Goal: Task Accomplishment & Management: Manage account settings

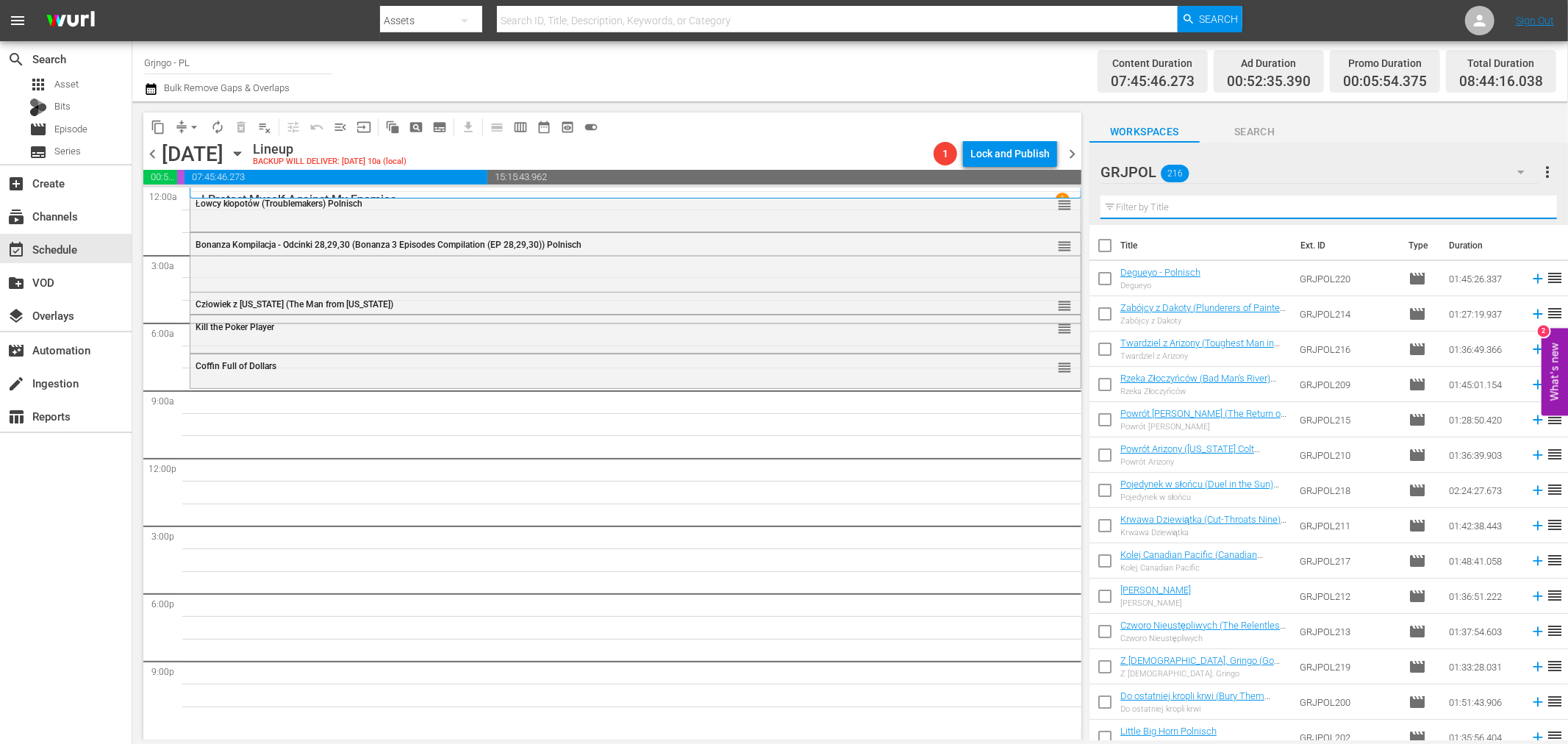
paste input "[PERSON_NAME], Prepare a Coffin"
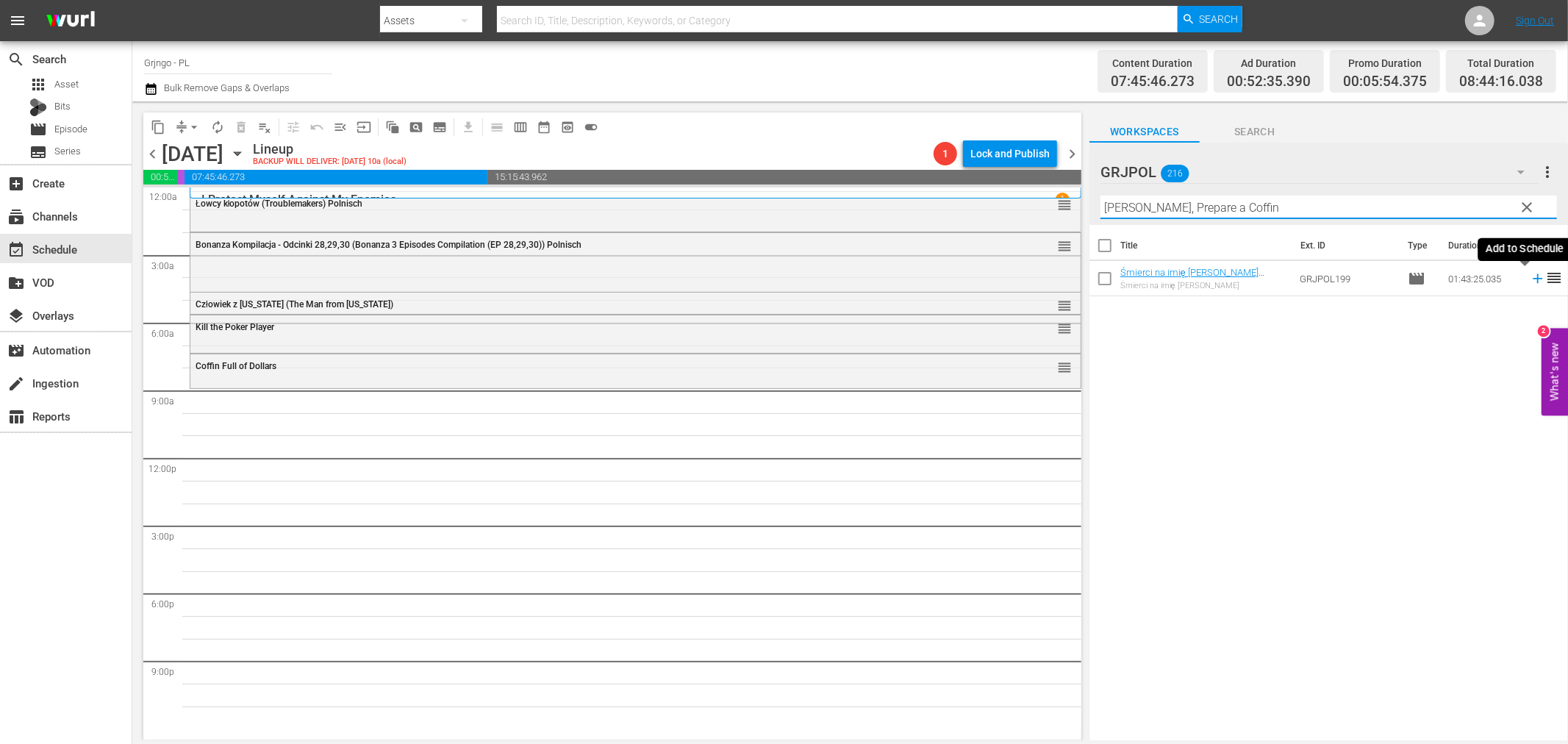
type input "[PERSON_NAME], Prepare a Coffin"
click at [1532, 278] on icon at bounding box center [1537, 279] width 10 height 10
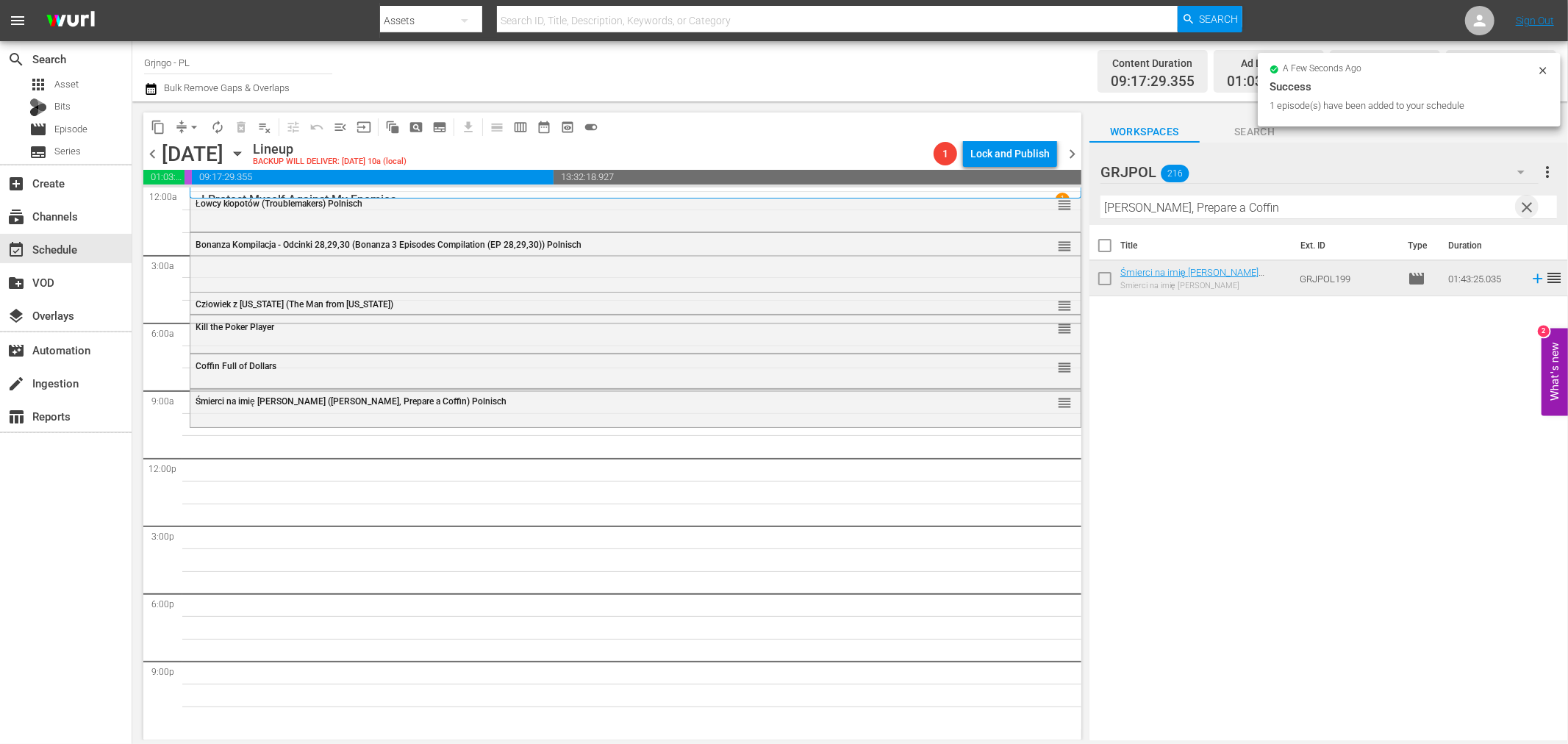
click at [1529, 207] on span "clear" at bounding box center [1528, 207] width 17 height 17
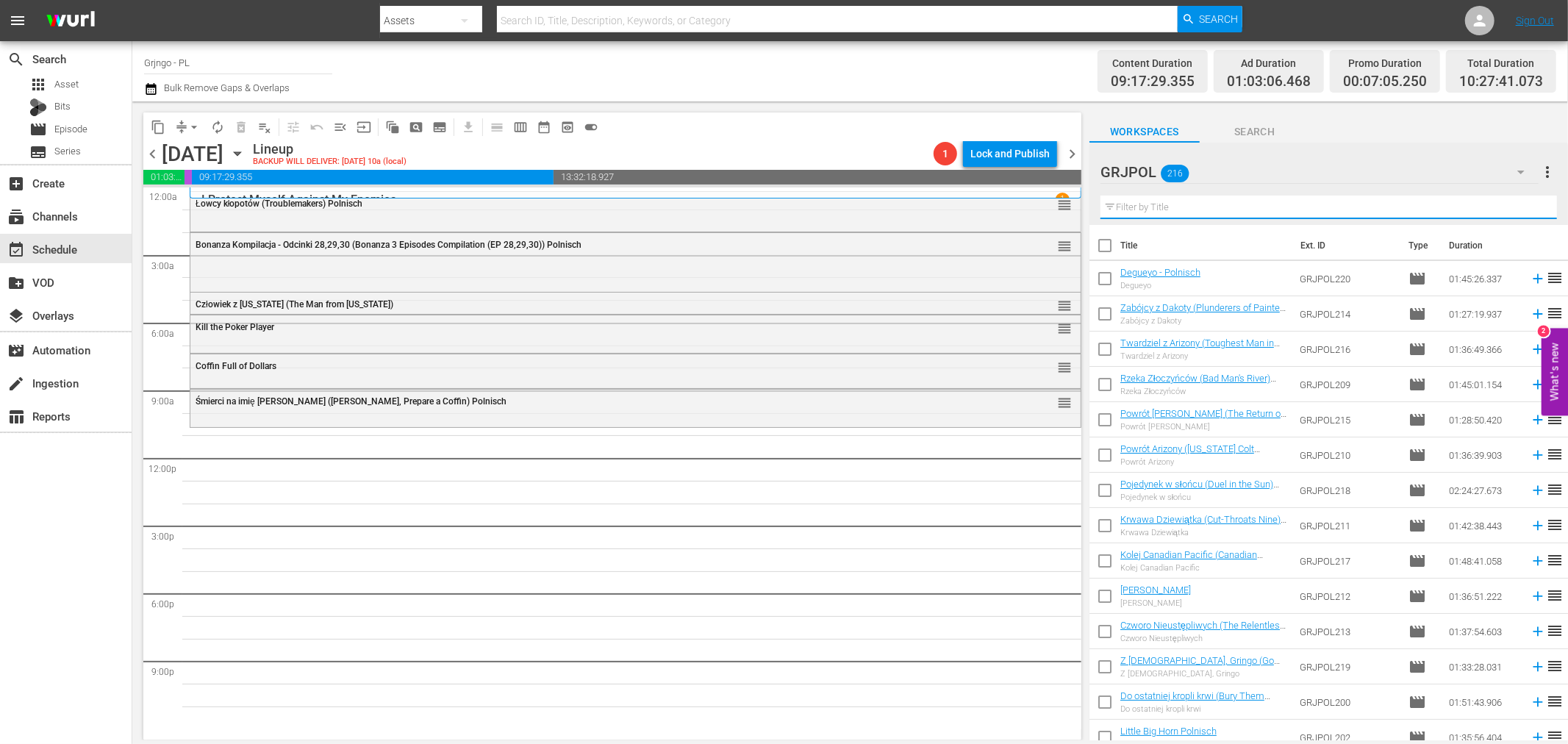
paste input "Tequila aka [PERSON_NAME] the Hero"
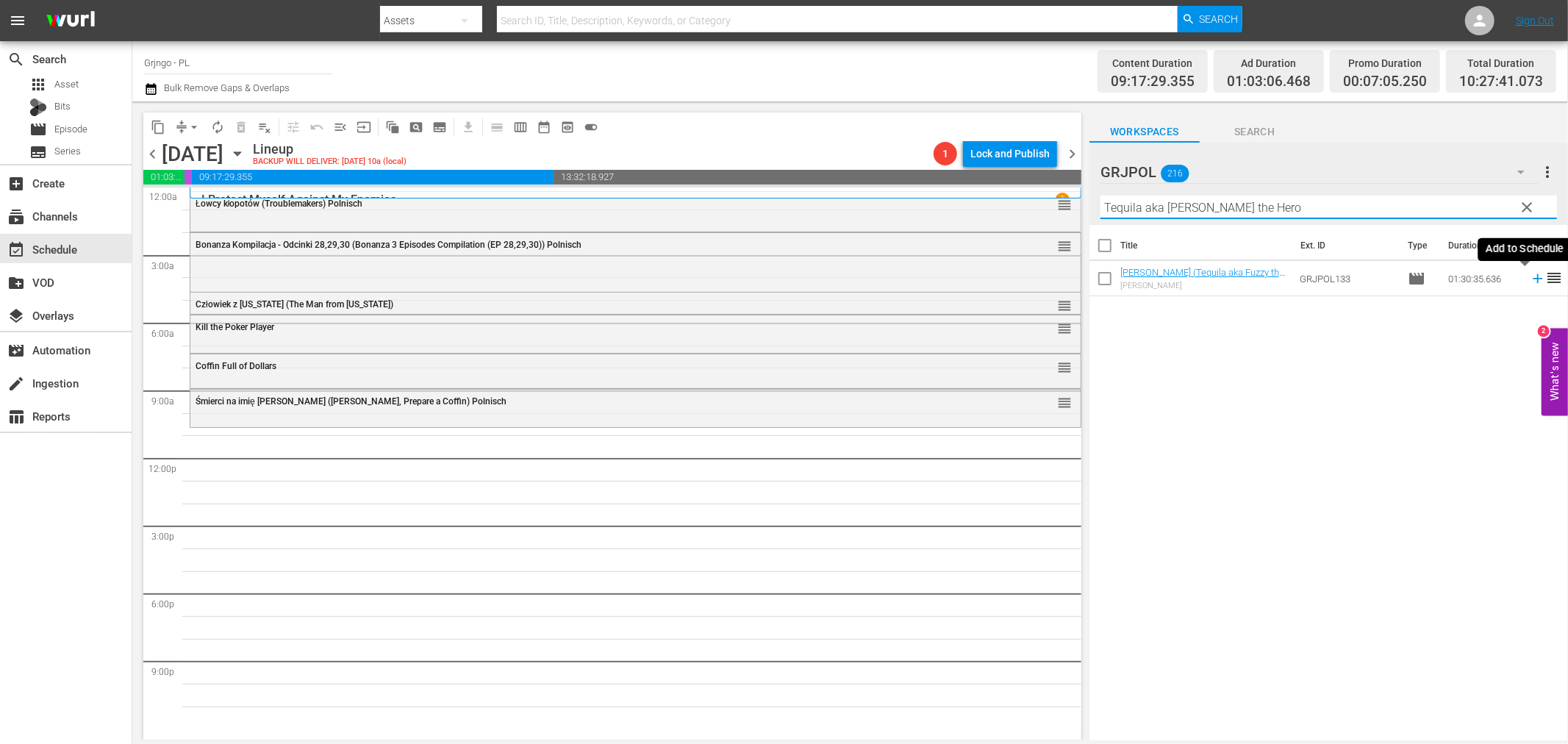
type input "Tequila aka [PERSON_NAME] the Hero"
click at [1532, 278] on icon at bounding box center [1537, 279] width 10 height 10
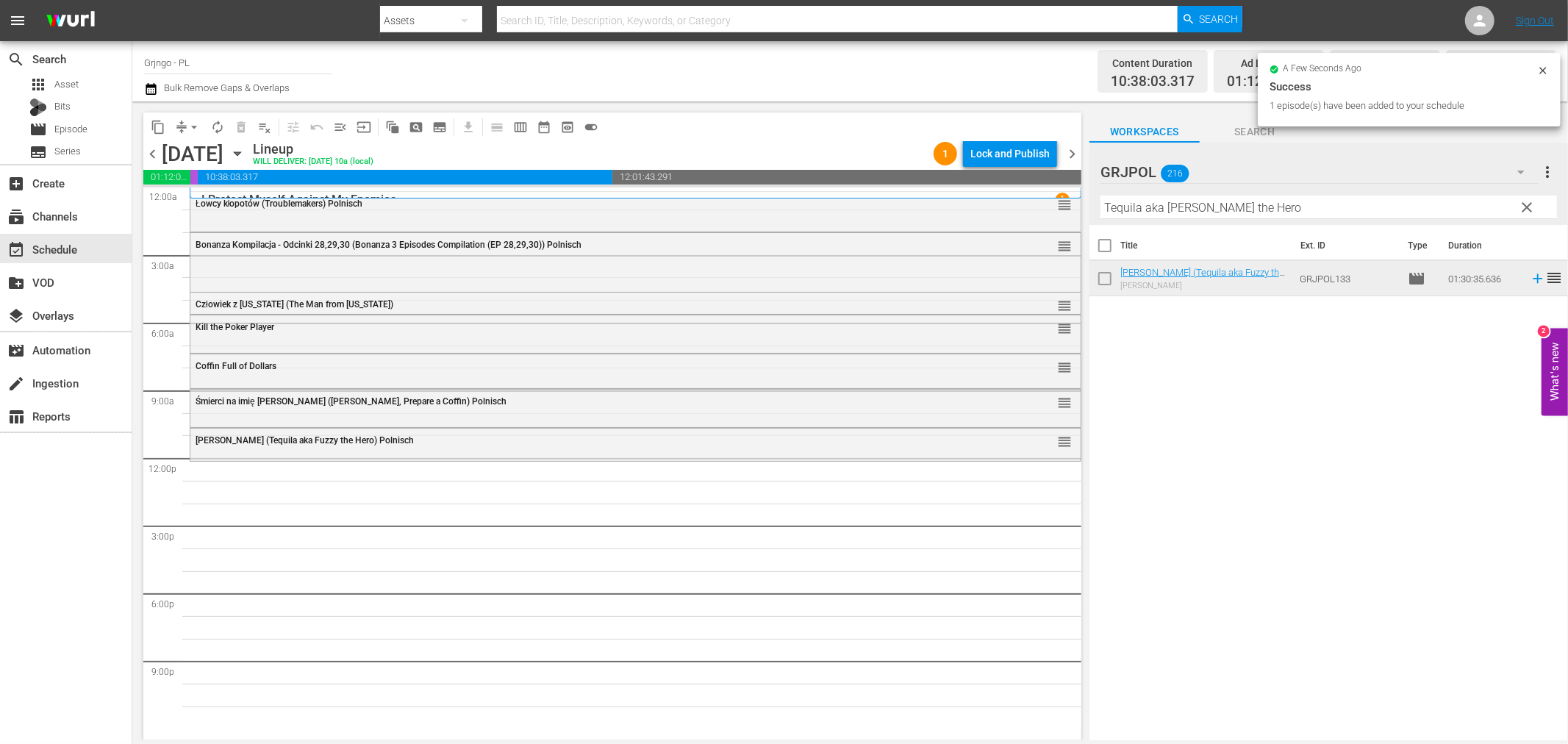
drag, startPoint x: 1524, startPoint y: 206, endPoint x: 1134, endPoint y: 207, distance: 390.0
click at [1524, 206] on span "clear" at bounding box center [1528, 207] width 17 height 17
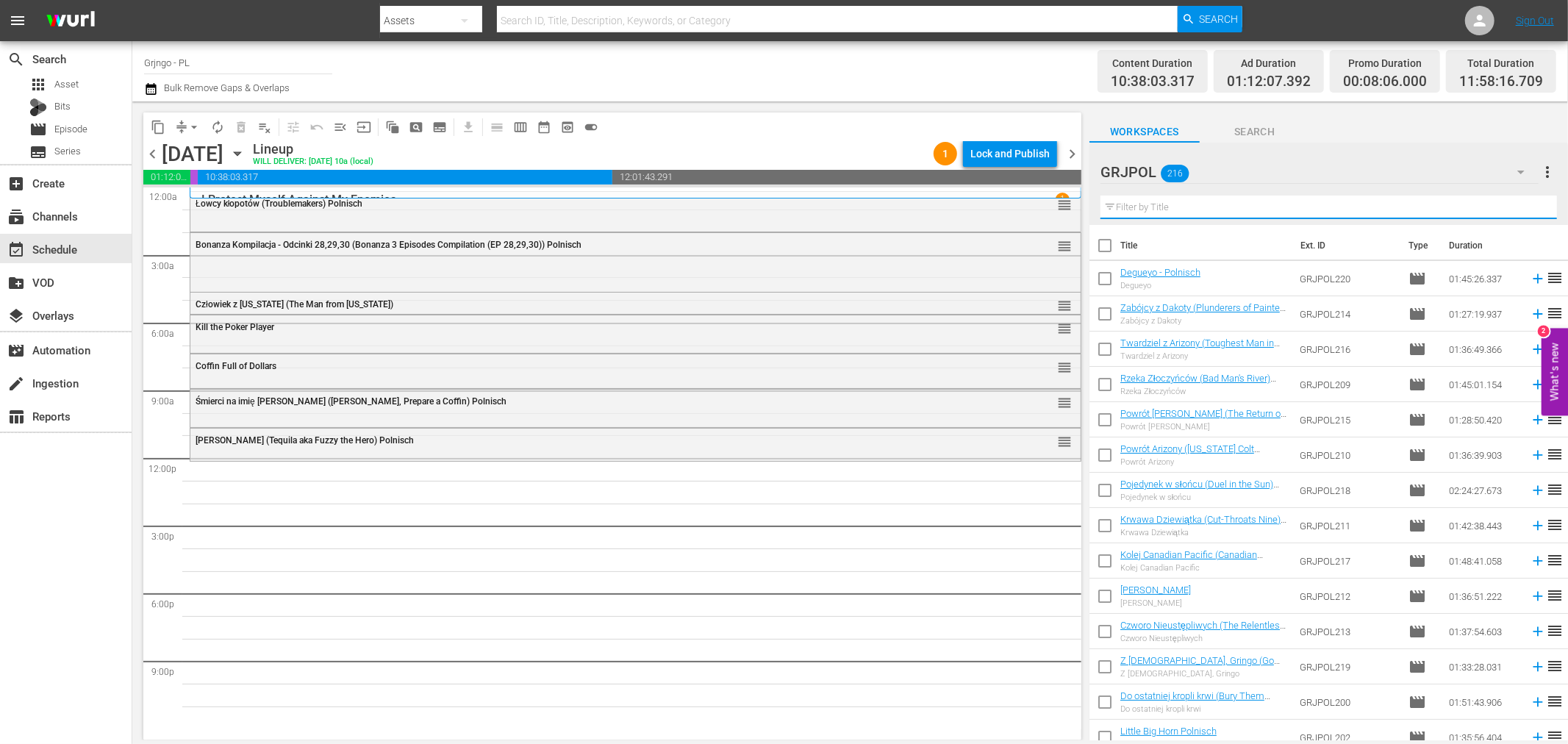
paste input "Six Bounty Killer for a Massacre"
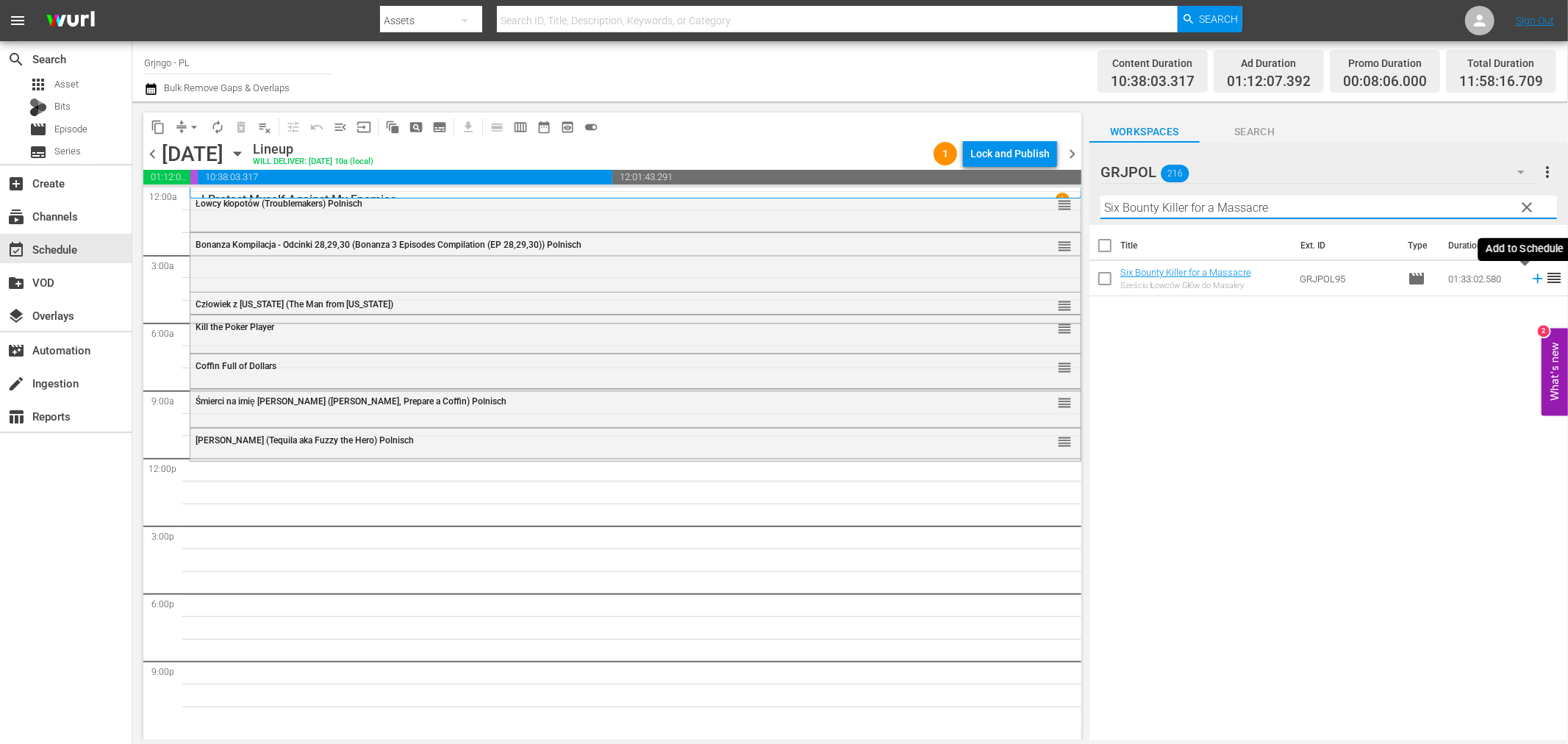
type input "Six Bounty Killer for a Massacre"
click at [1530, 275] on icon at bounding box center [1537, 278] width 16 height 16
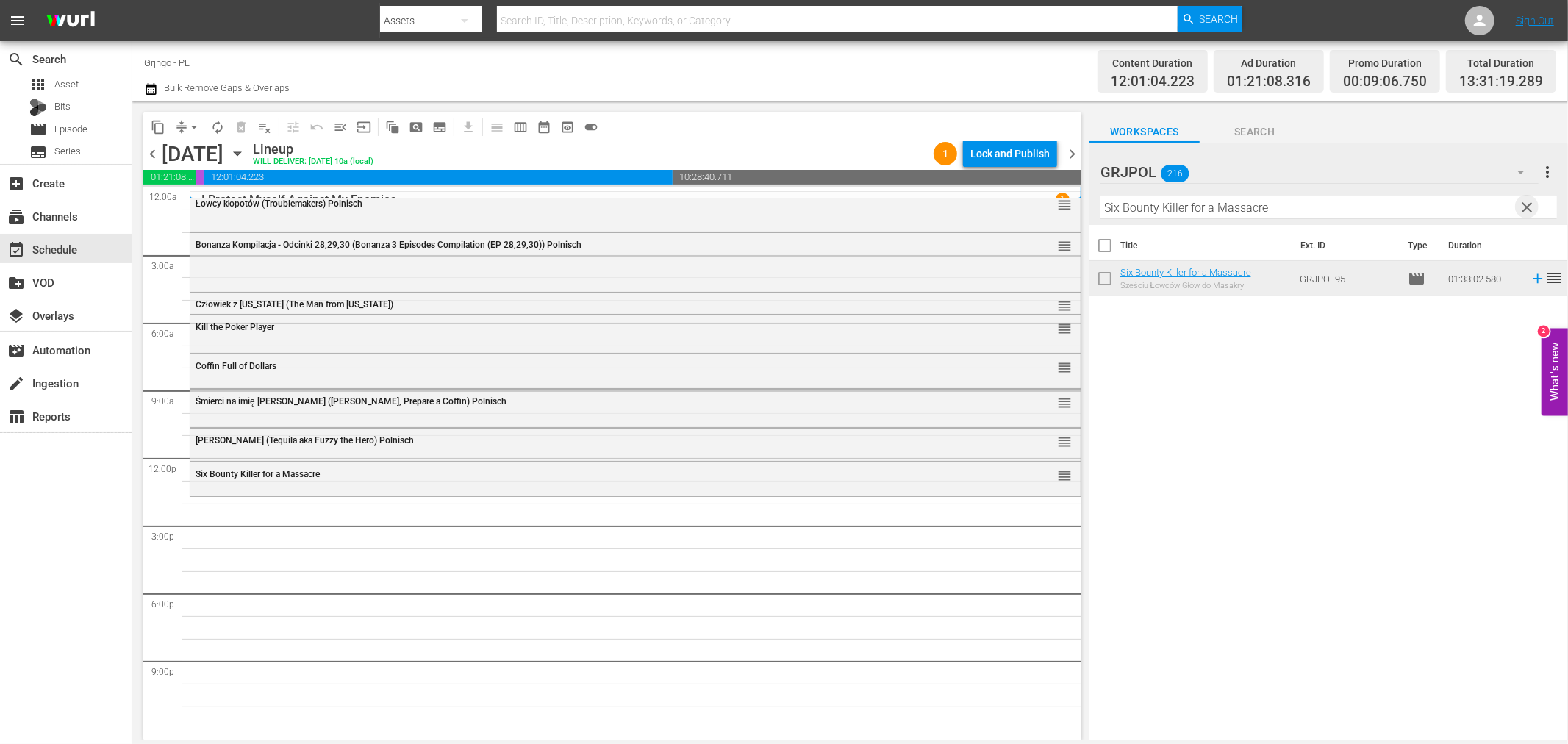
click at [1527, 208] on span "clear" at bounding box center [1528, 207] width 17 height 17
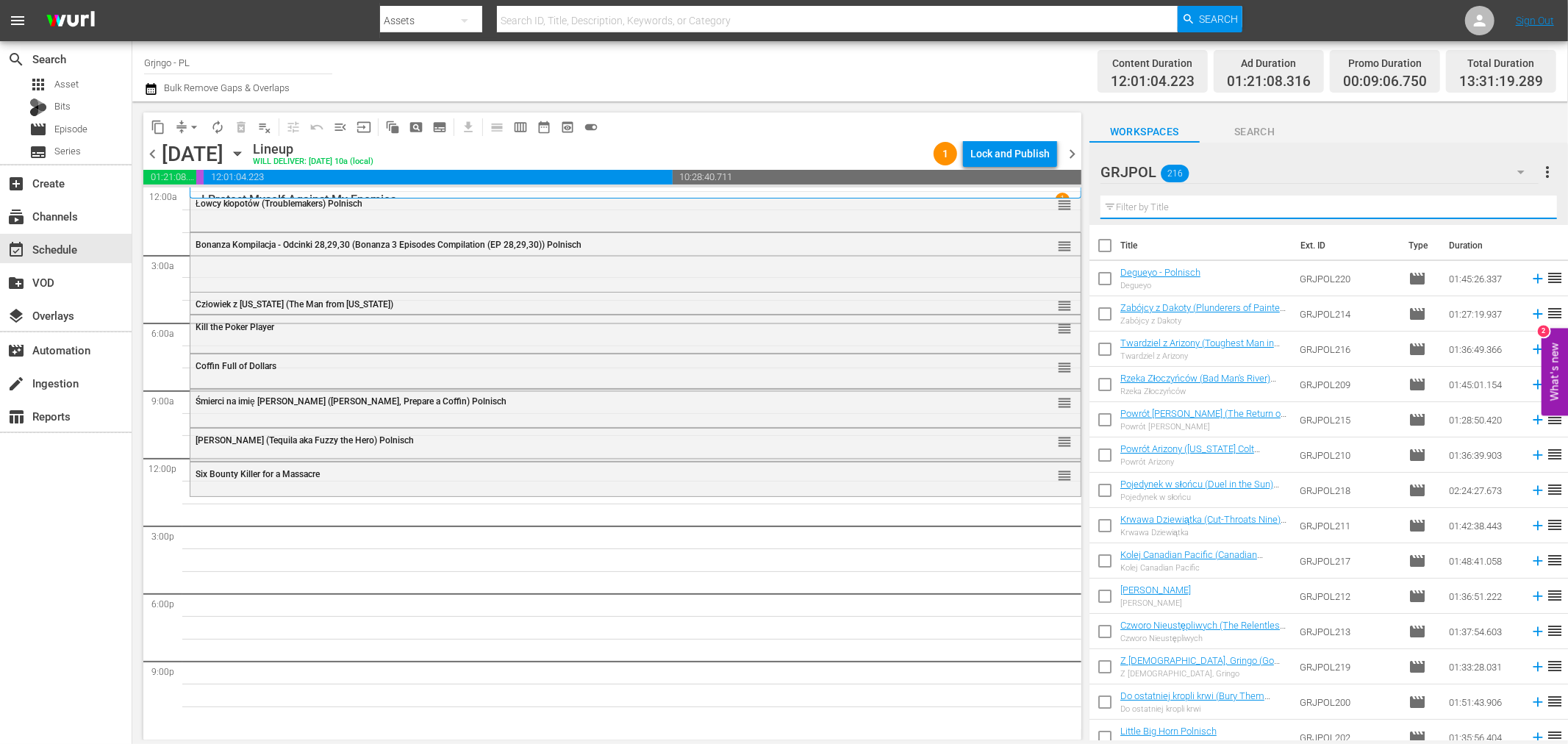
paste input "Killer Kid"
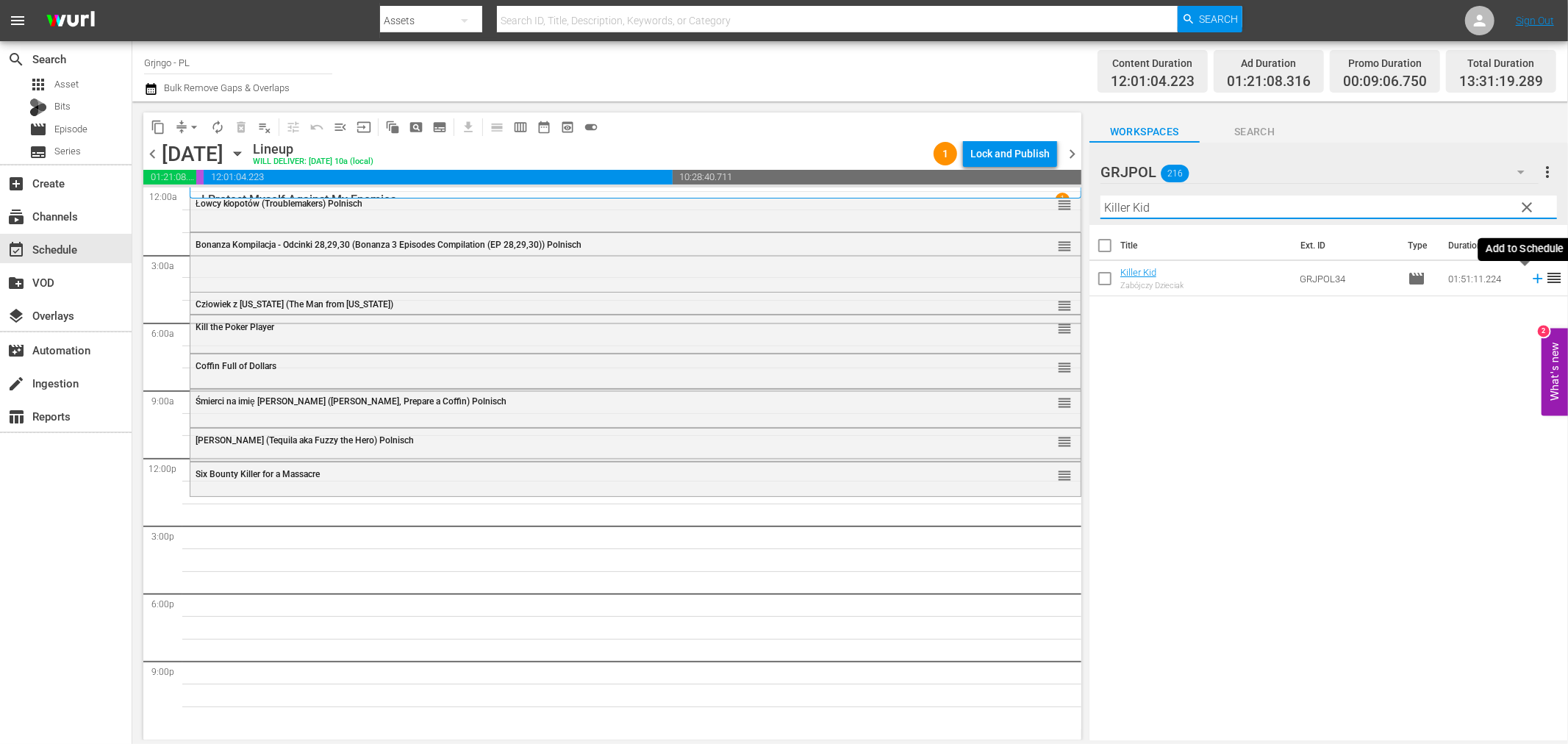
type input "Killer Kid"
click at [1530, 282] on icon at bounding box center [1537, 278] width 16 height 16
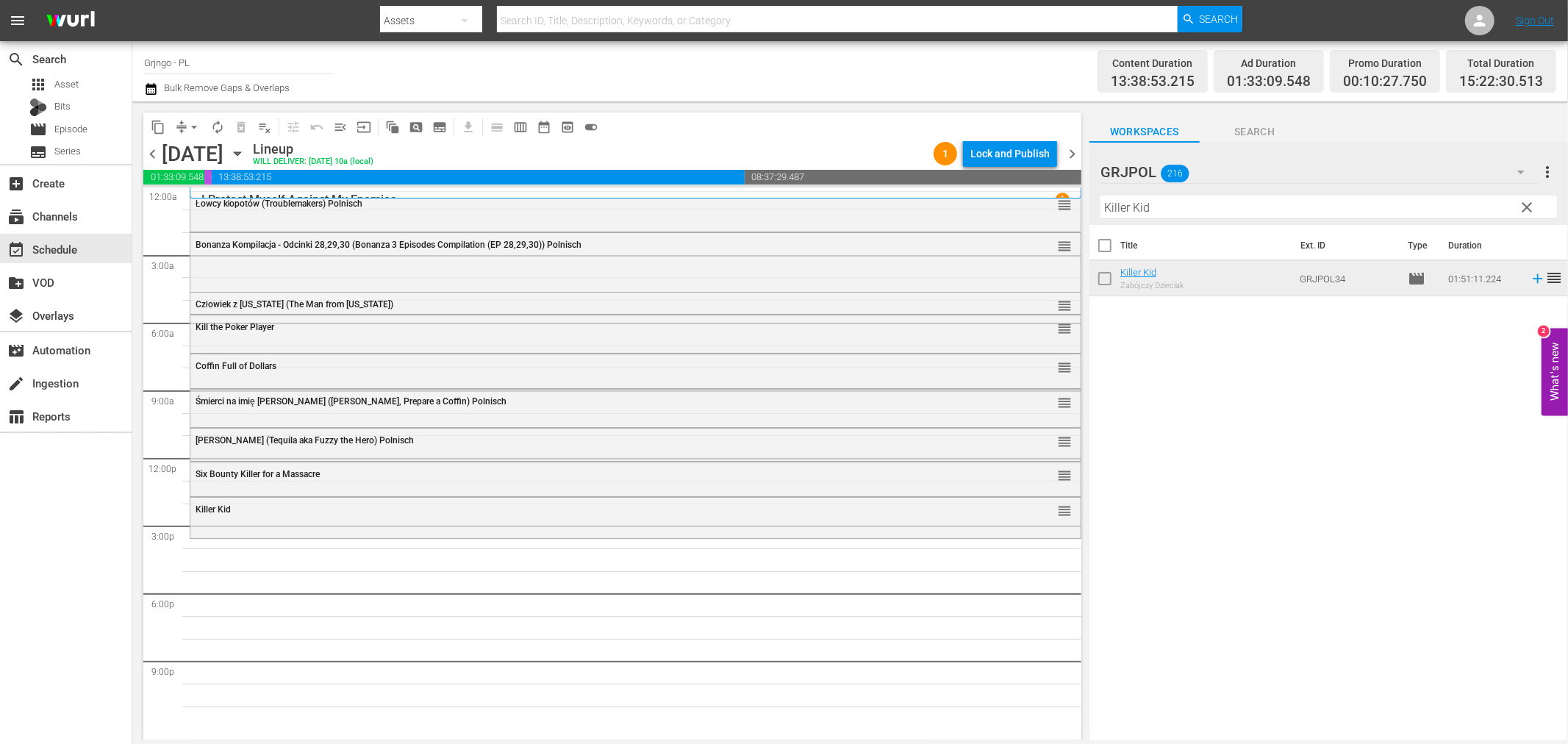
drag, startPoint x: 1526, startPoint y: 196, endPoint x: 1103, endPoint y: 196, distance: 423.0
click at [1526, 196] on button "clear" at bounding box center [1527, 206] width 23 height 23
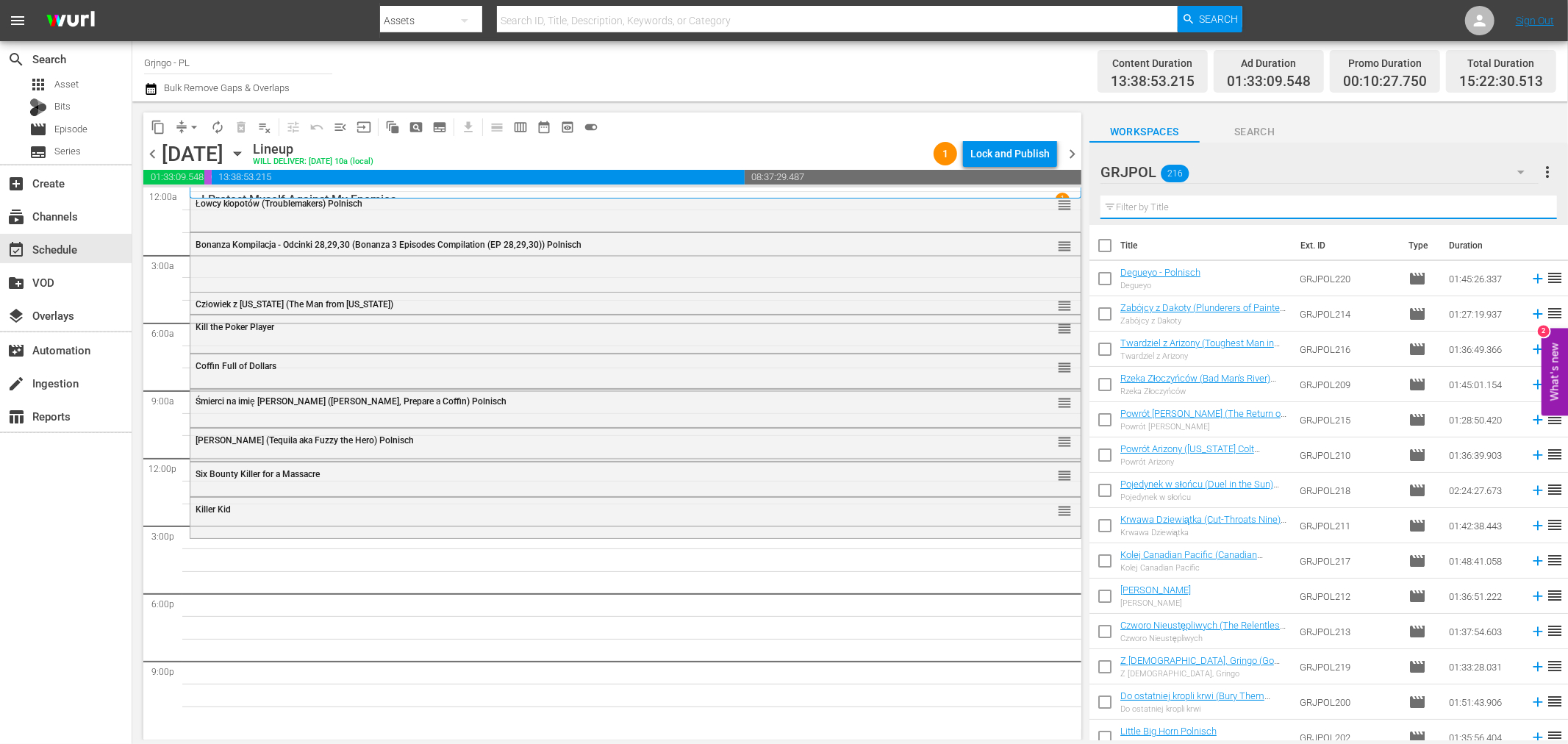
paste input "Ride Out for Revenge"
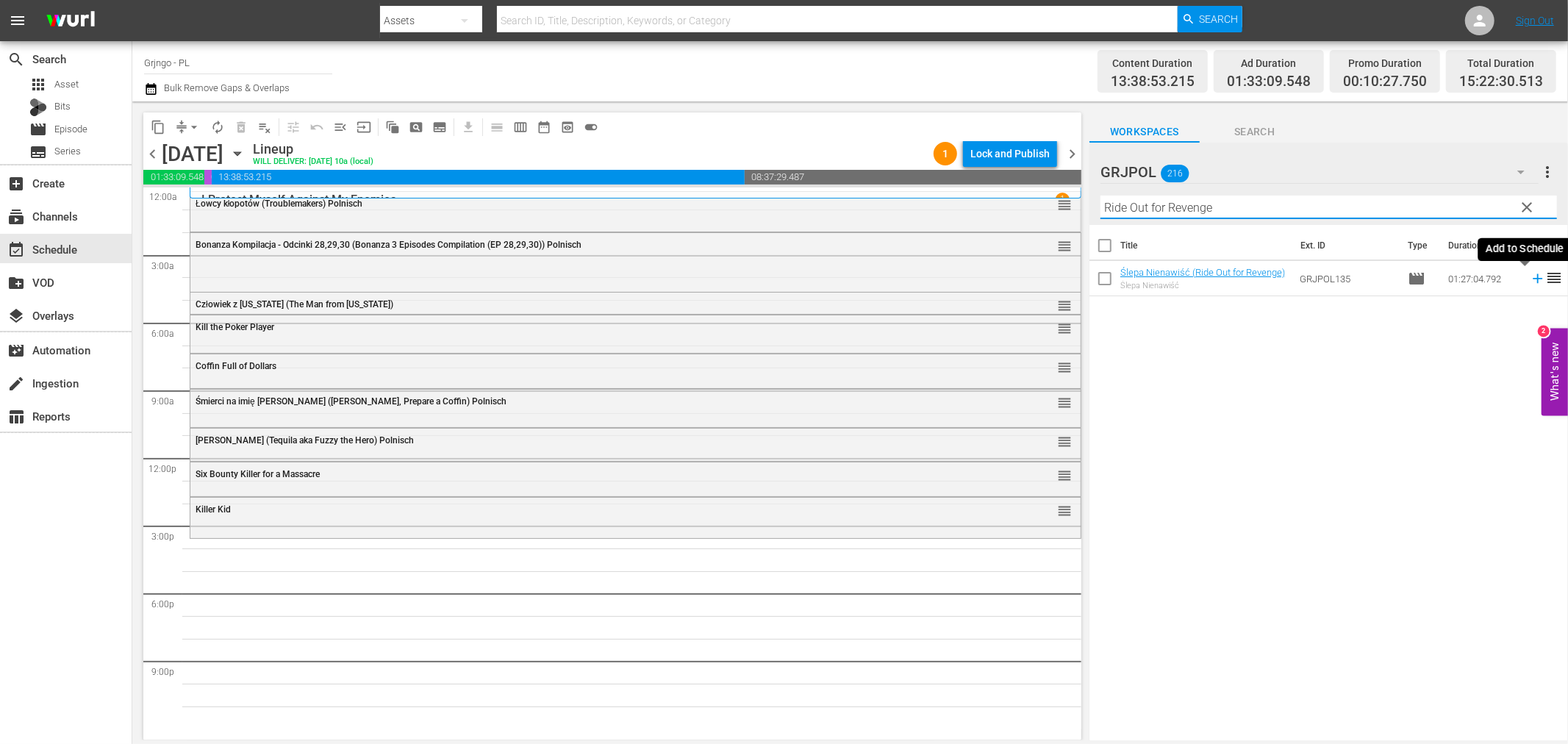
type input "Ride Out for Revenge"
click at [1530, 278] on icon at bounding box center [1537, 278] width 16 height 16
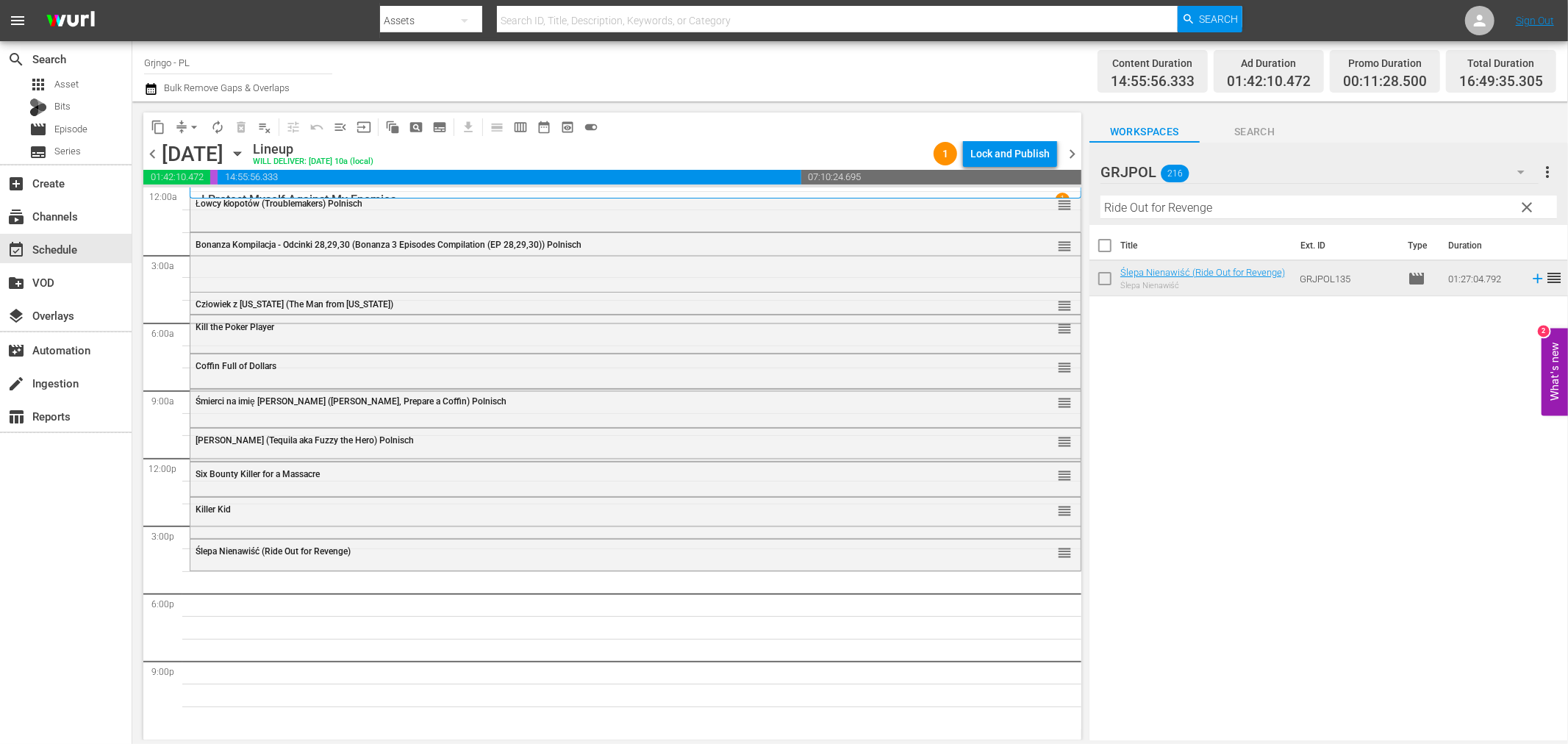
drag, startPoint x: 1532, startPoint y: 204, endPoint x: 1133, endPoint y: 194, distance: 399.1
click at [1532, 204] on span "clear" at bounding box center [1528, 207] width 17 height 17
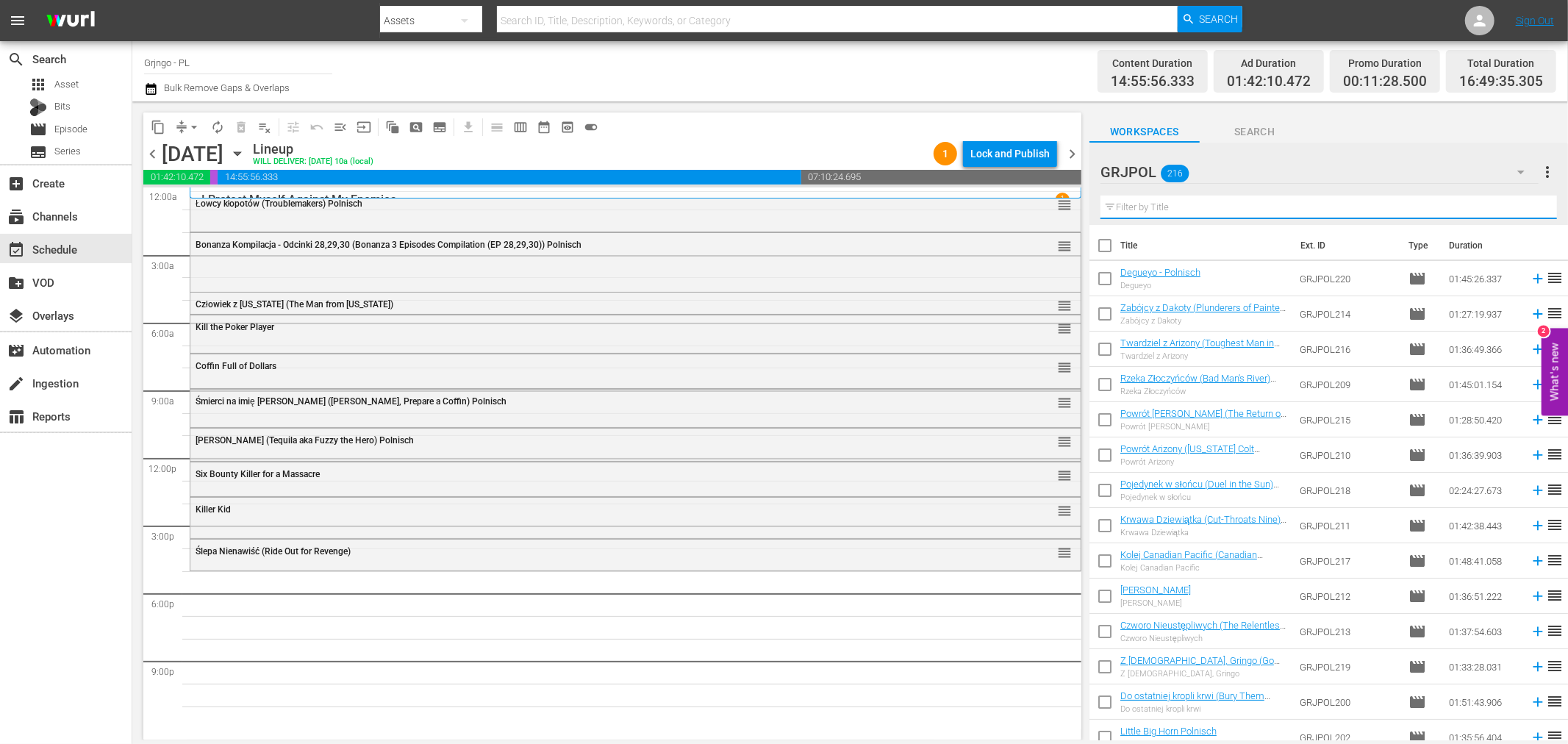
paste input "[PERSON_NAME]"
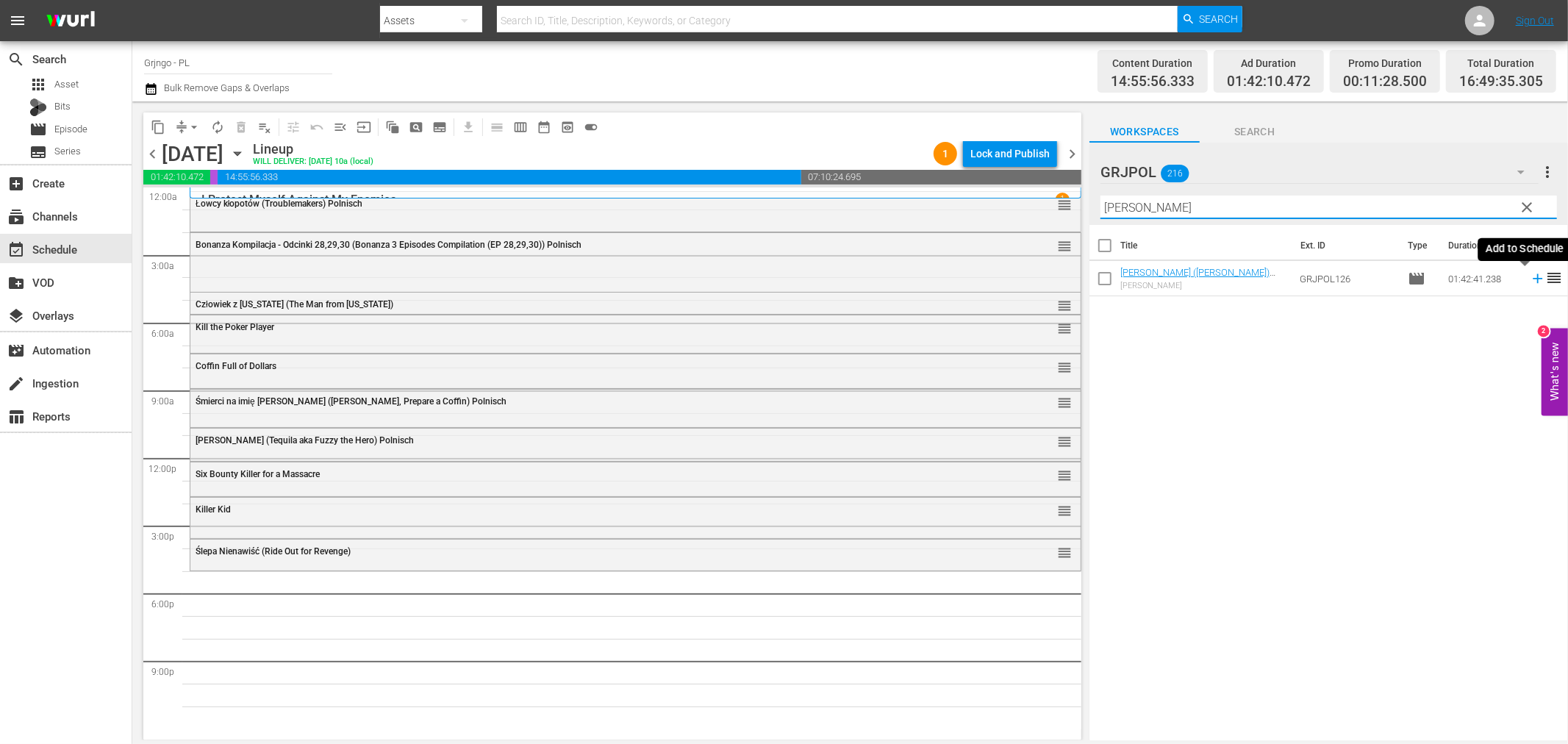
type input "[PERSON_NAME]"
click at [1532, 278] on icon at bounding box center [1537, 279] width 10 height 10
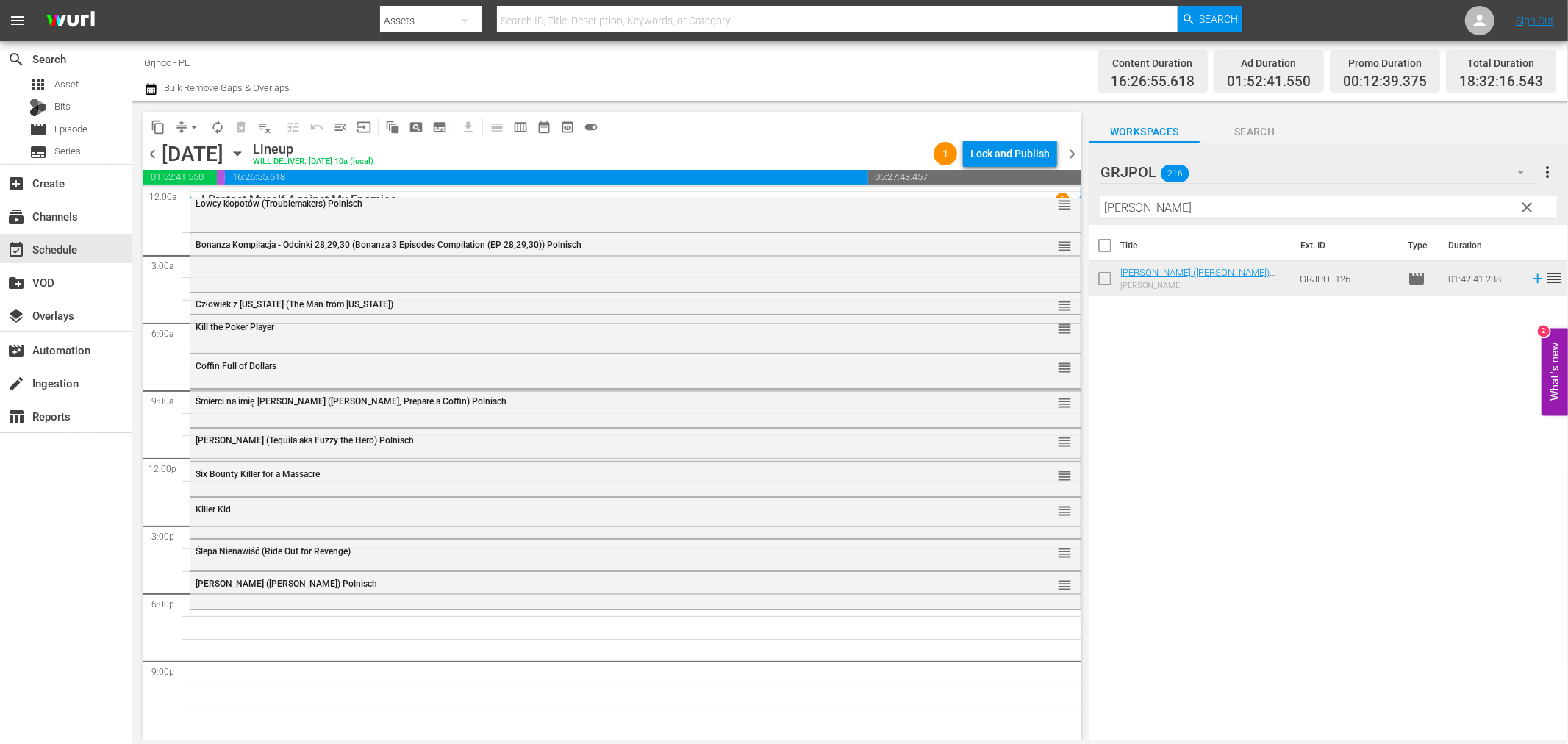
drag, startPoint x: 1524, startPoint y: 202, endPoint x: 1220, endPoint y: 202, distance: 304.0
click at [1524, 202] on span "clear" at bounding box center [1528, 207] width 17 height 17
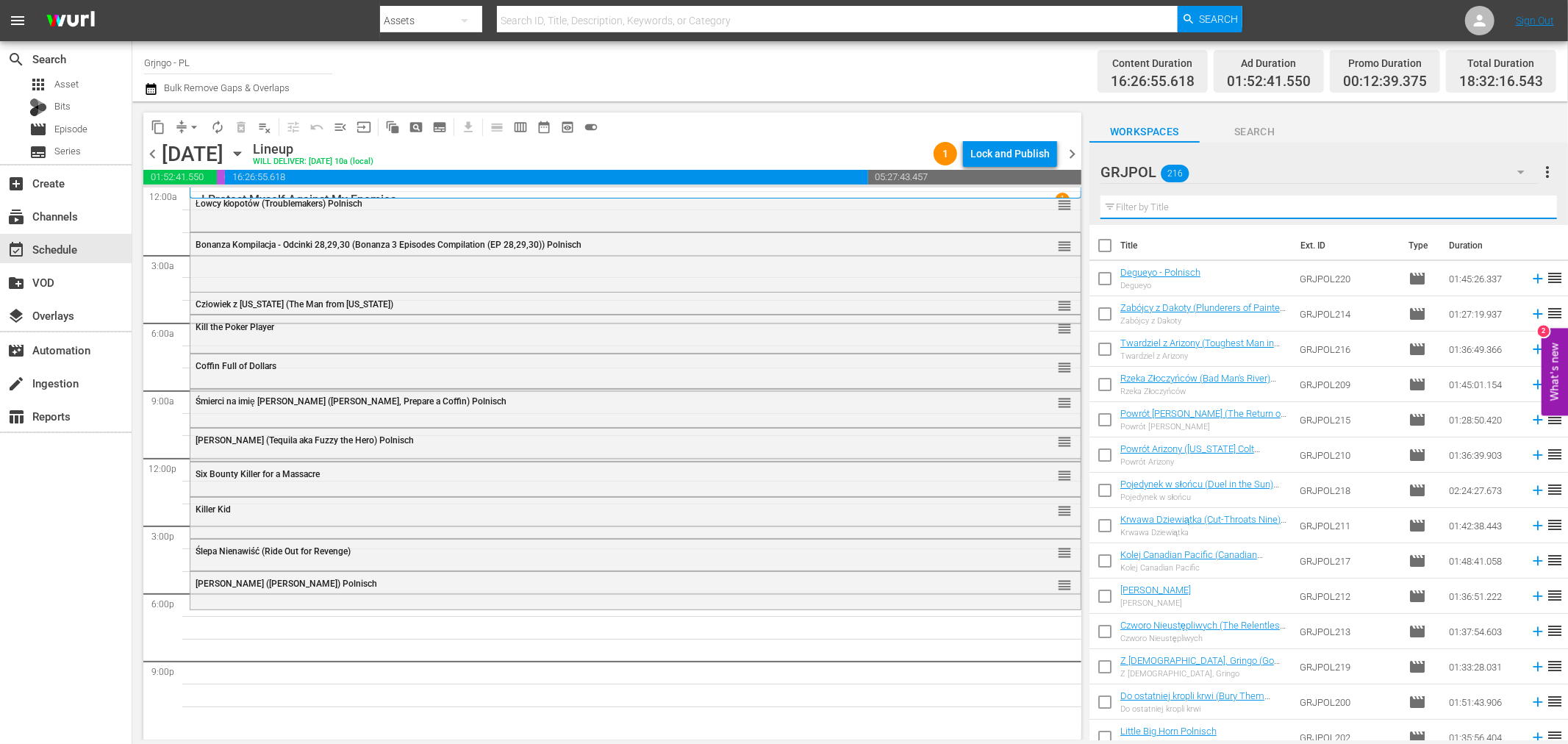
paste input "Rattler Kid"
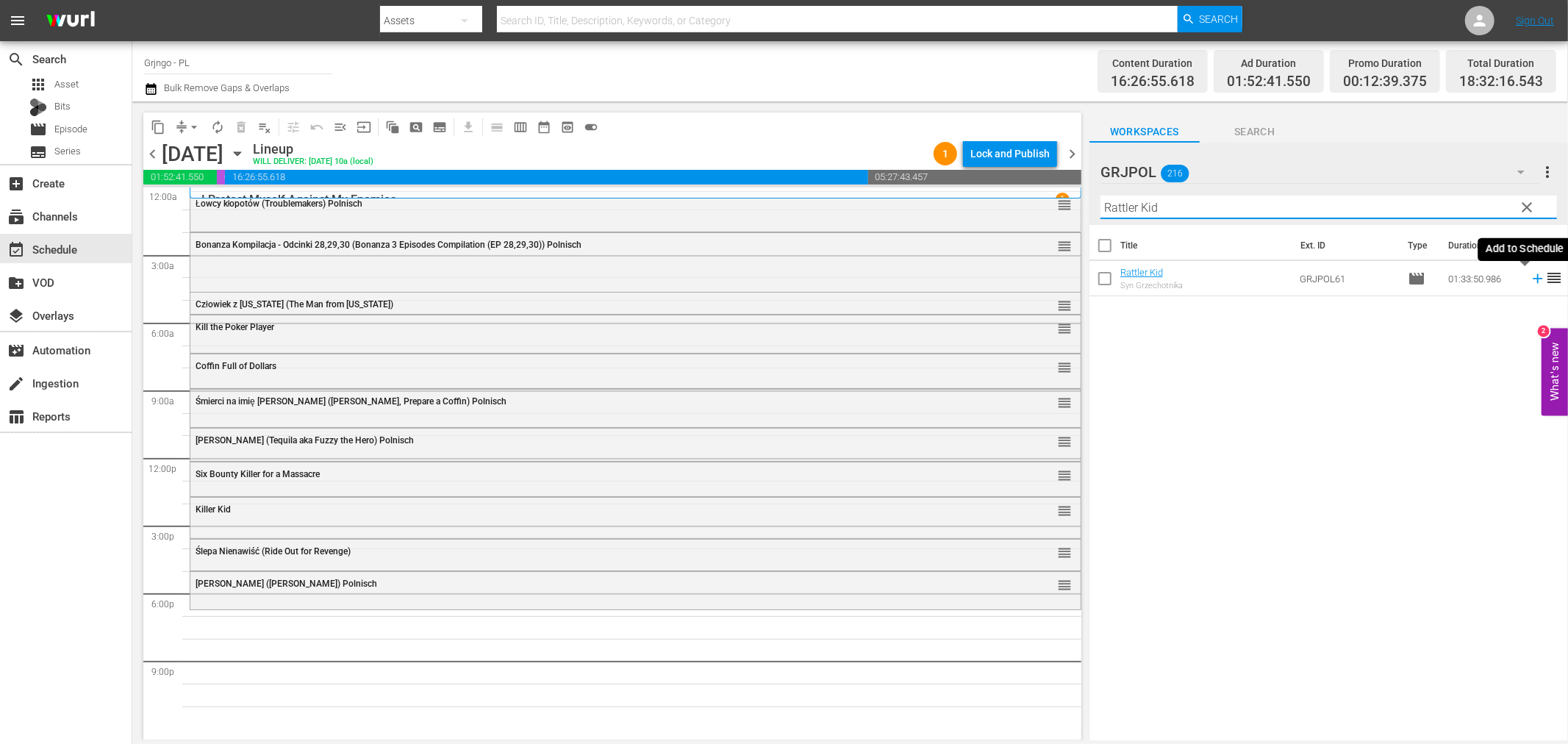
type input "Rattler Kid"
click at [1530, 280] on icon at bounding box center [1537, 278] width 16 height 16
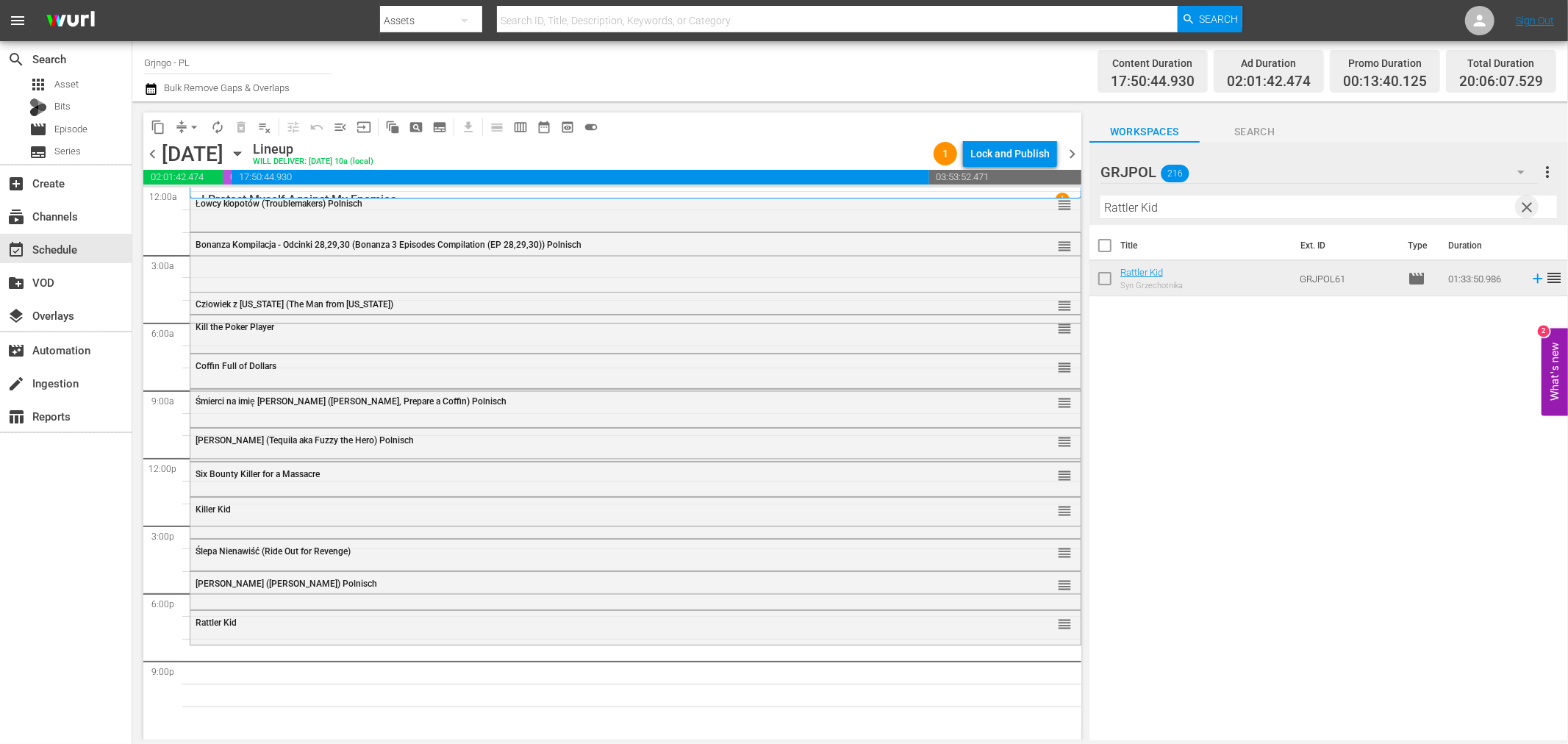
click at [1529, 202] on span "clear" at bounding box center [1528, 207] width 17 height 17
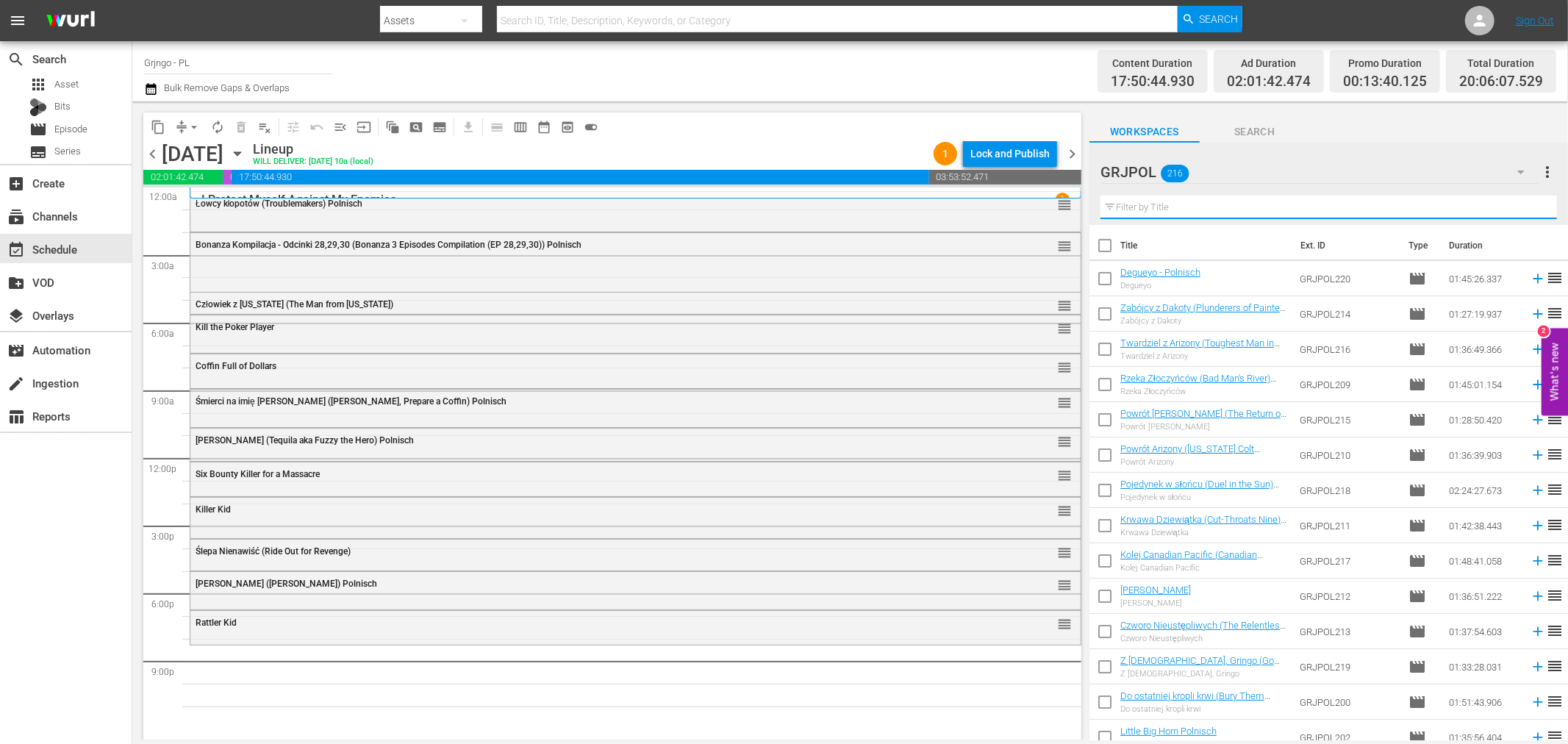
paste input "Raise Your Hands, Dead Man"
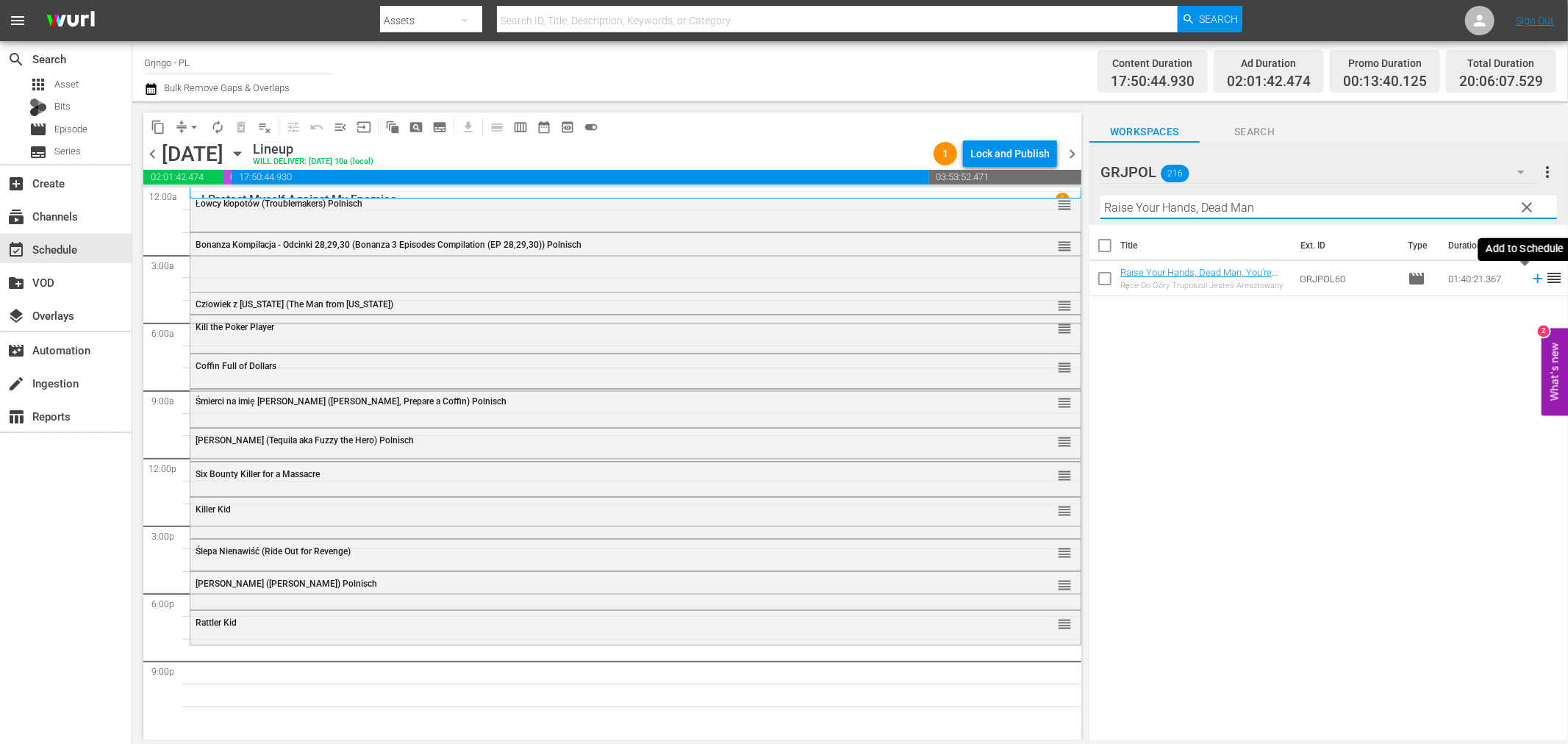
type input "Raise Your Hands, Dead Man"
click at [1530, 276] on icon at bounding box center [1537, 278] width 16 height 16
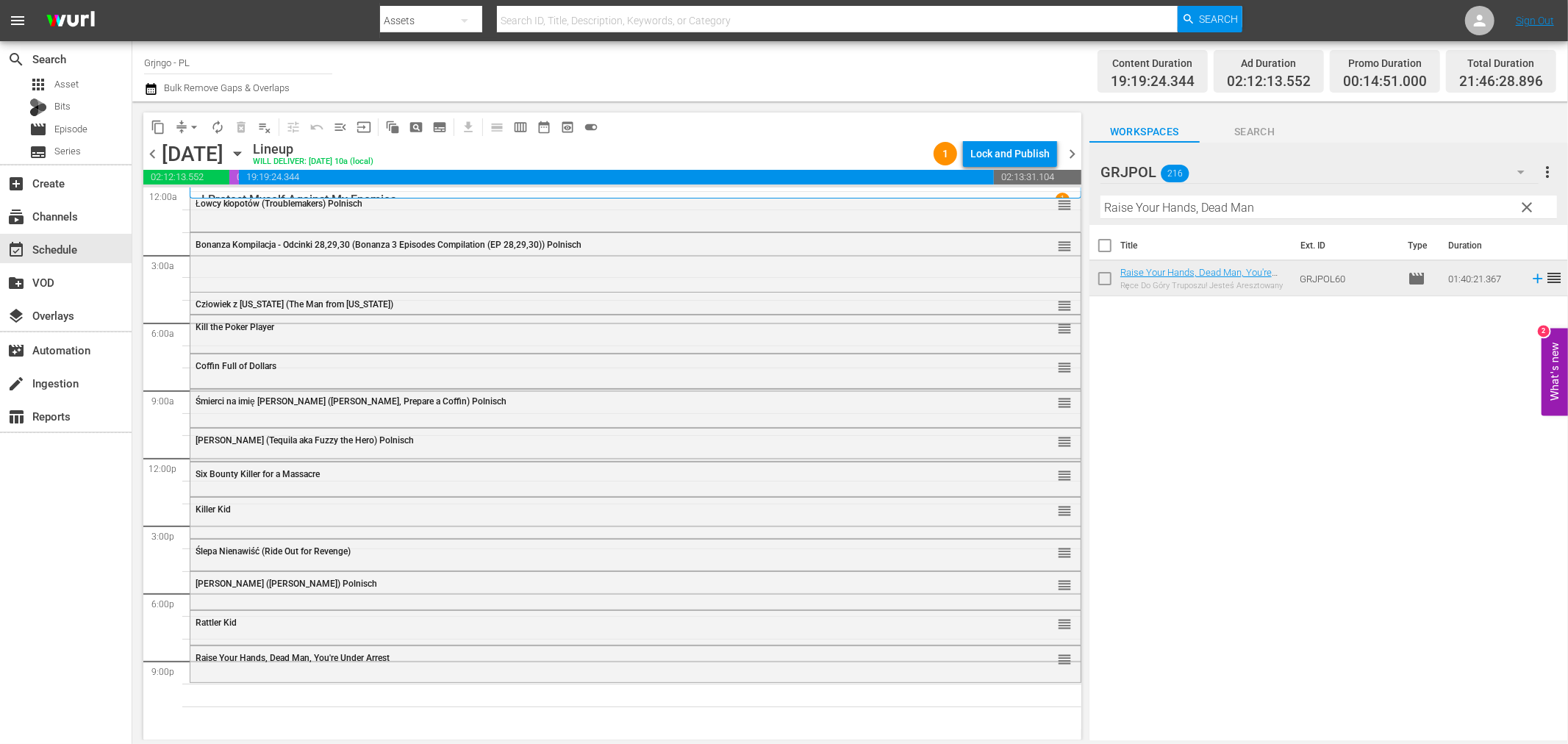
drag, startPoint x: 1527, startPoint y: 204, endPoint x: 1185, endPoint y: 229, distance: 342.9
click at [1527, 204] on span "clear" at bounding box center [1528, 207] width 17 height 17
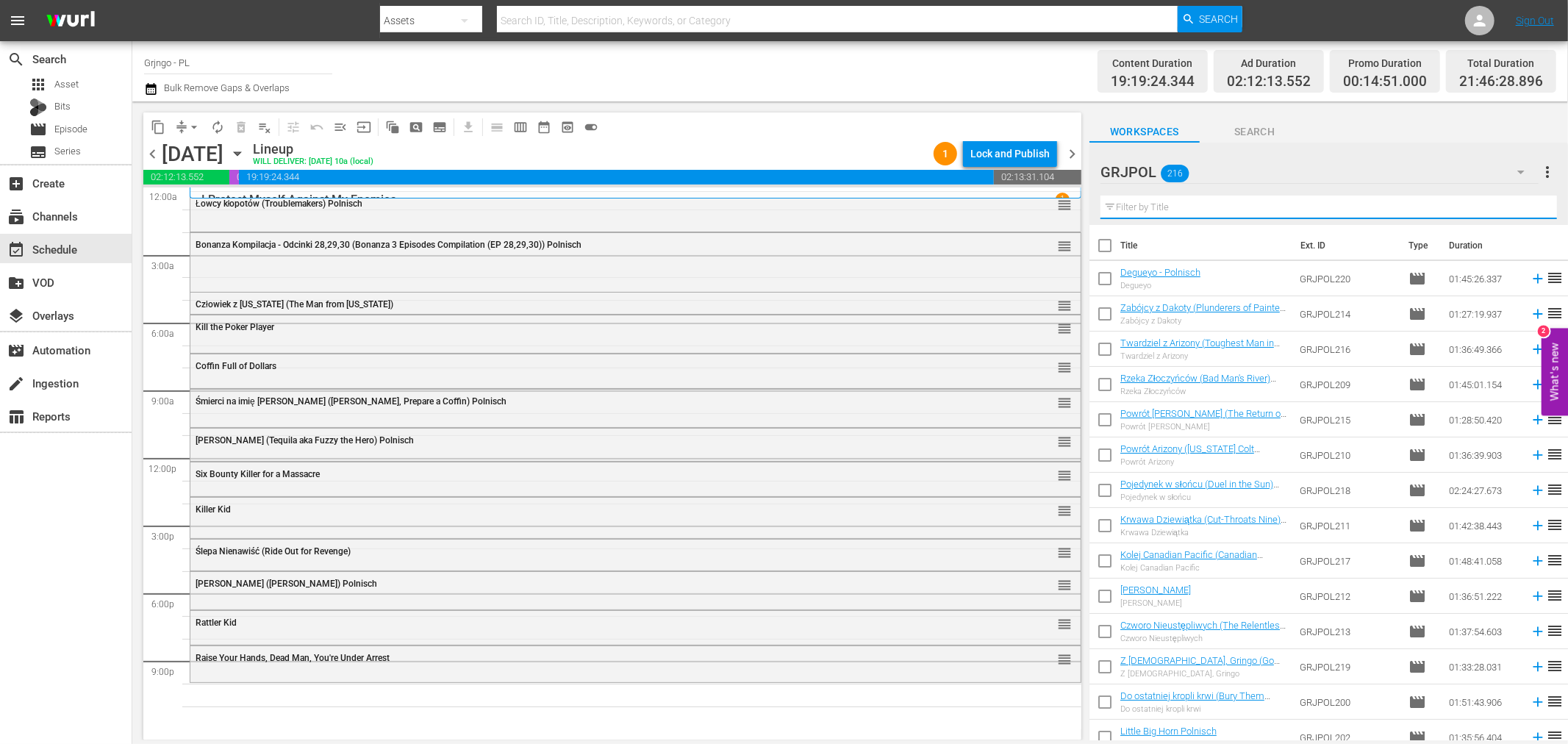
paste input "Renegade Gunfighter"
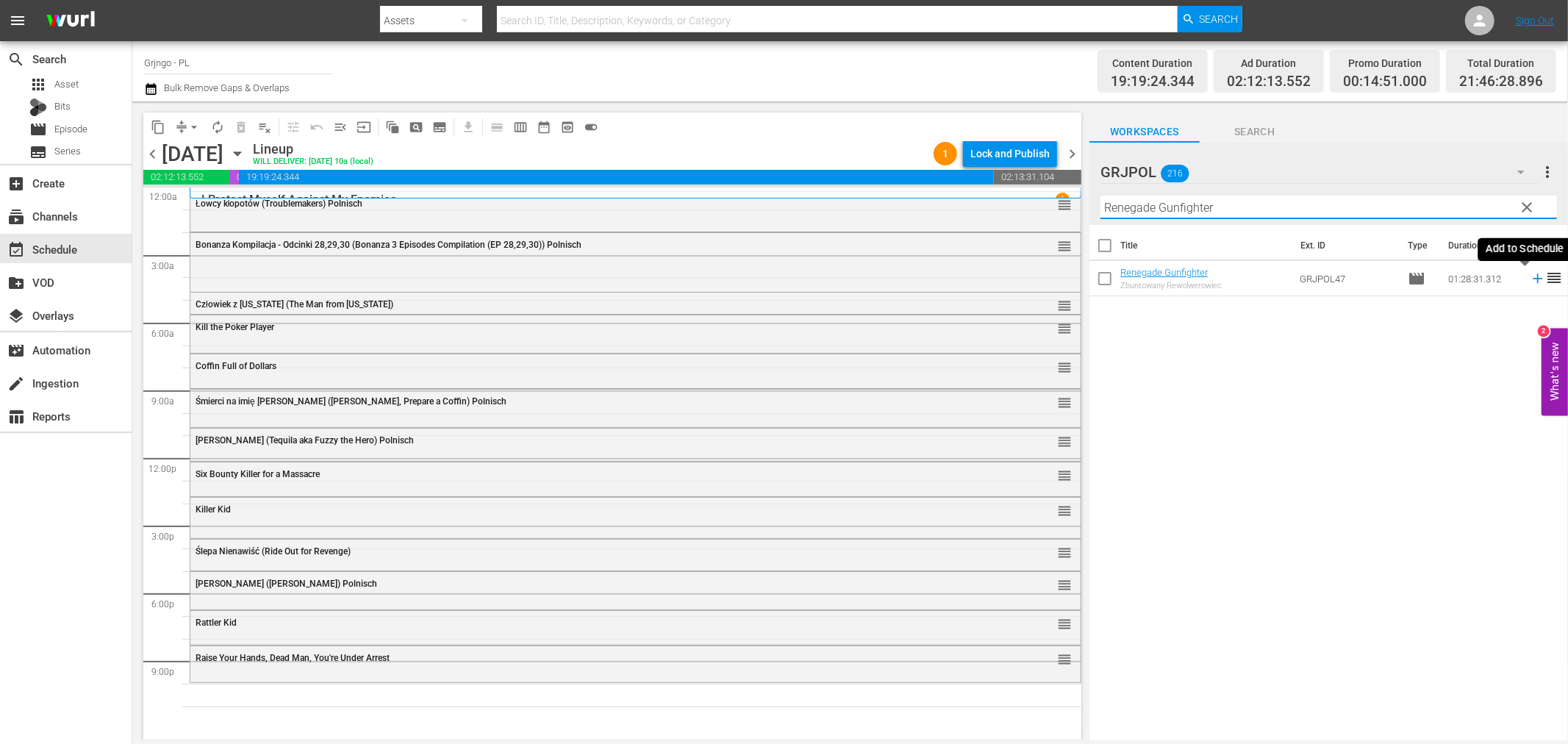
type input "Renegade Gunfighter"
click at [1530, 281] on icon at bounding box center [1537, 278] width 16 height 16
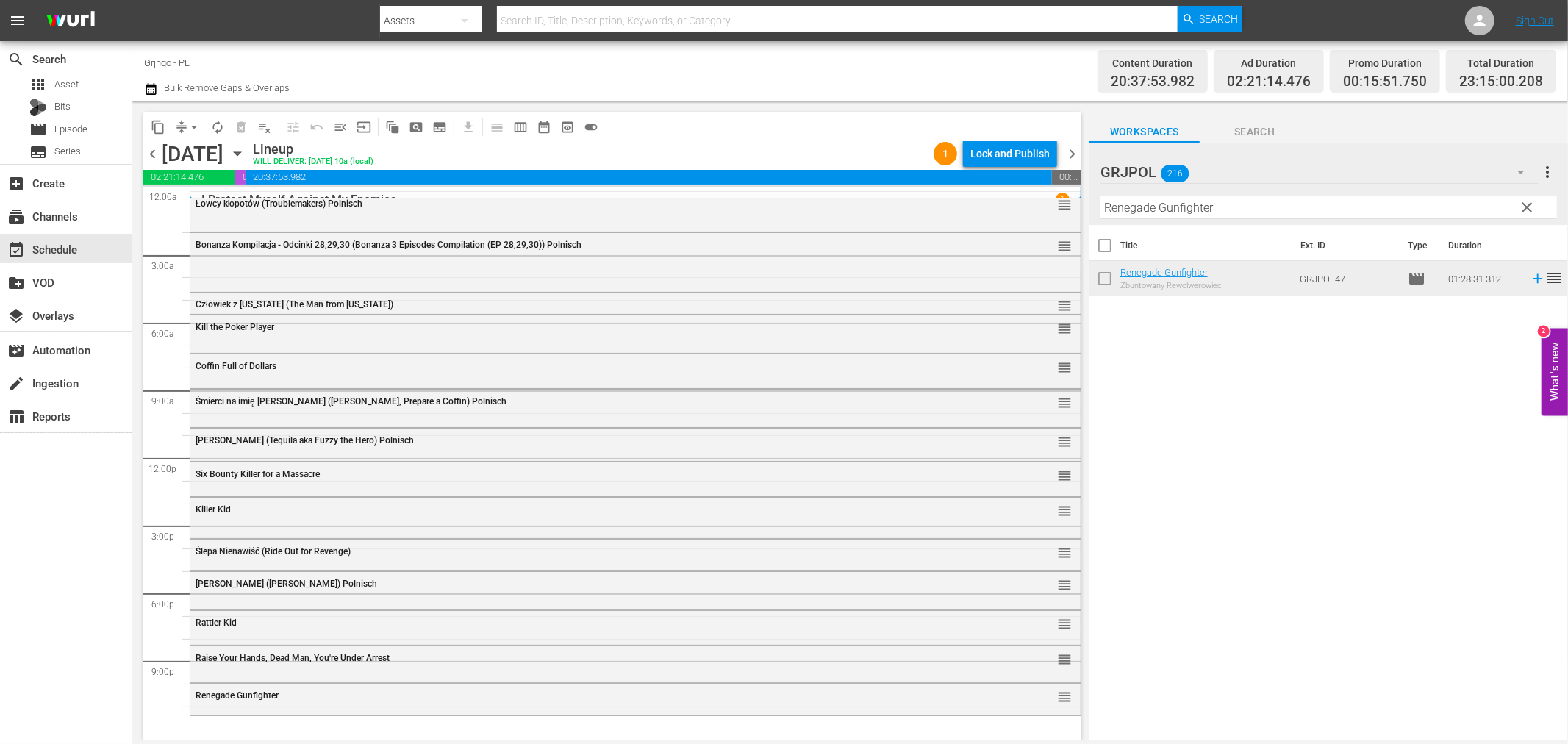
click at [1529, 197] on button "clear" at bounding box center [1527, 206] width 23 height 23
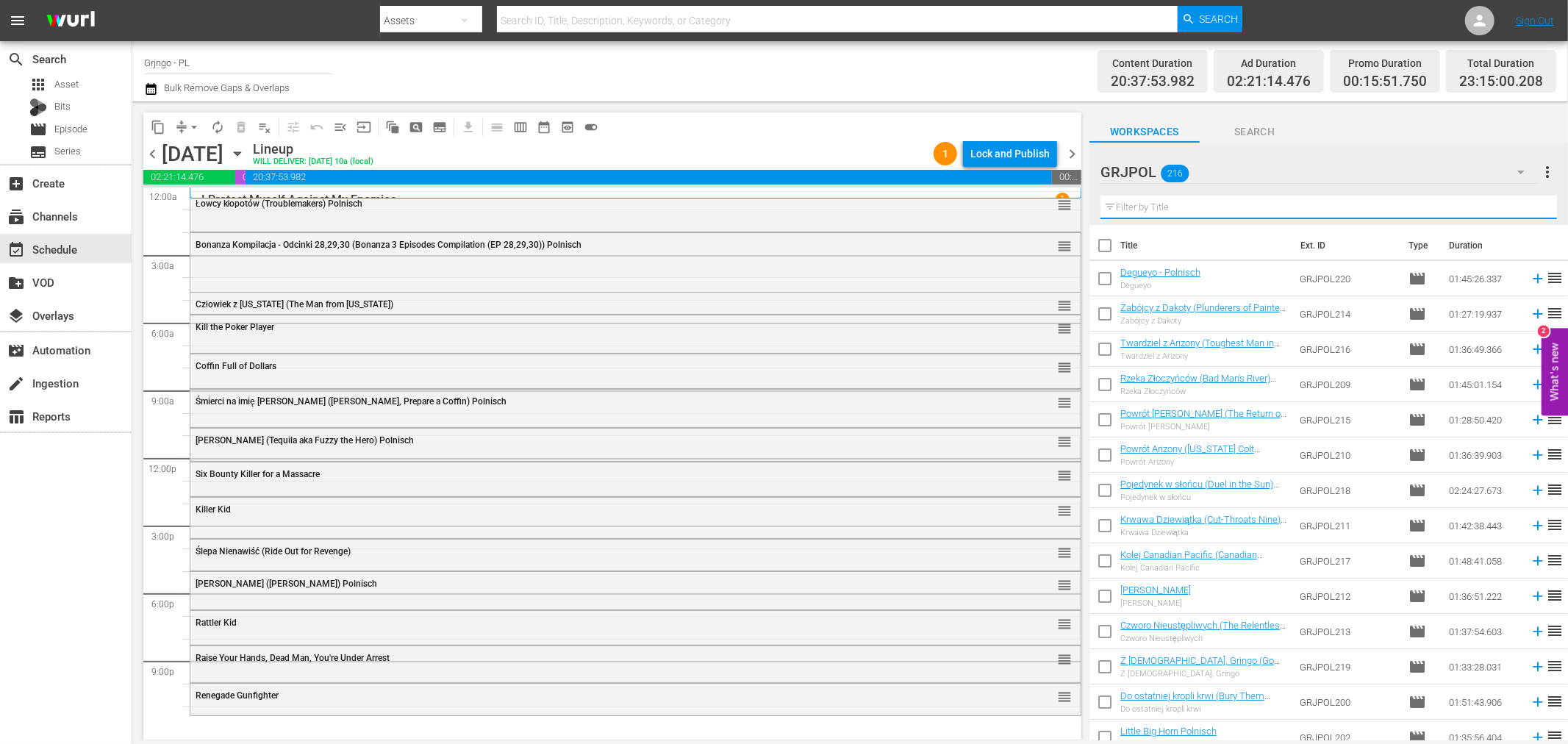
paste input "Border [MEDICAL_DATA]"
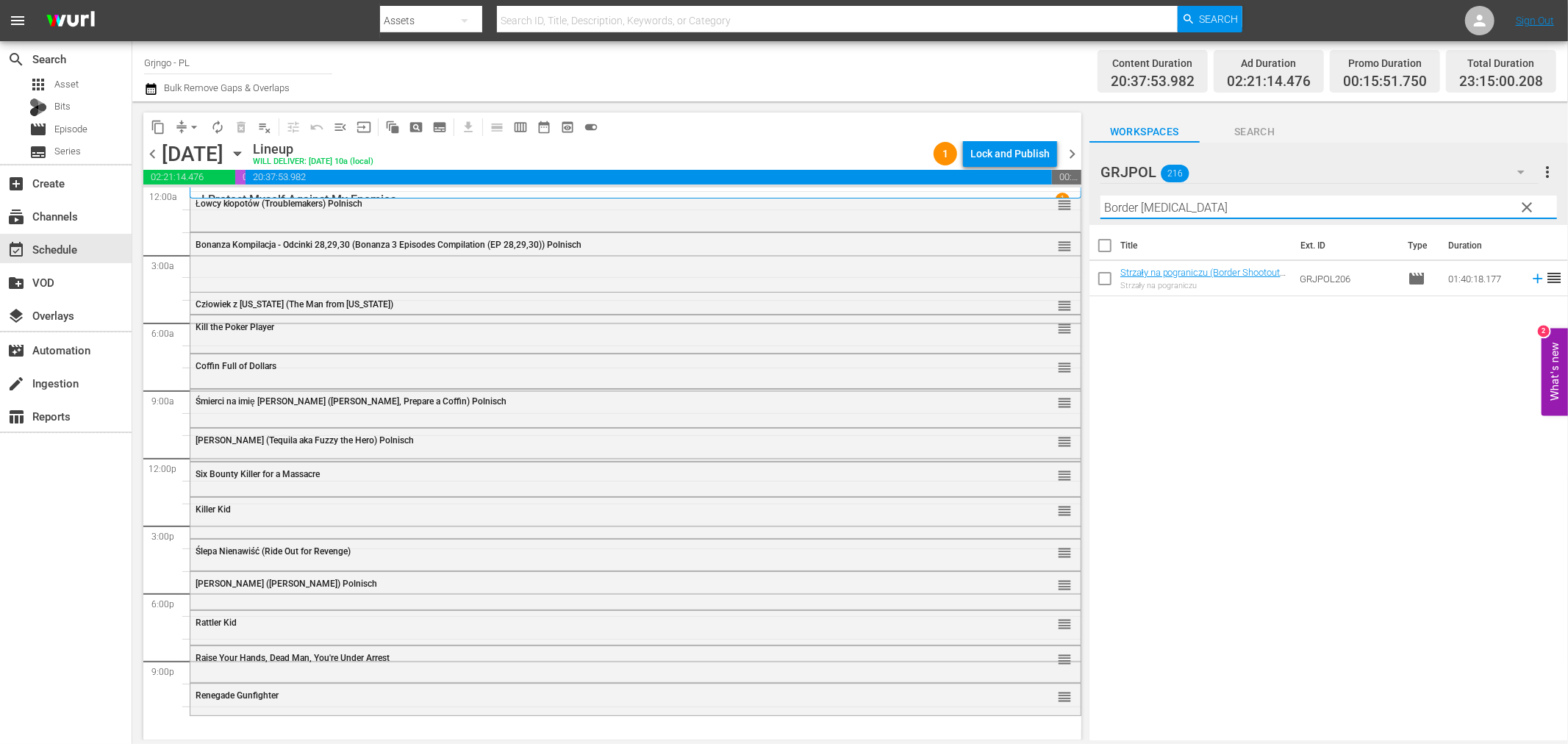
type input "Border [MEDICAL_DATA]"
click at [1530, 285] on icon at bounding box center [1537, 278] width 16 height 16
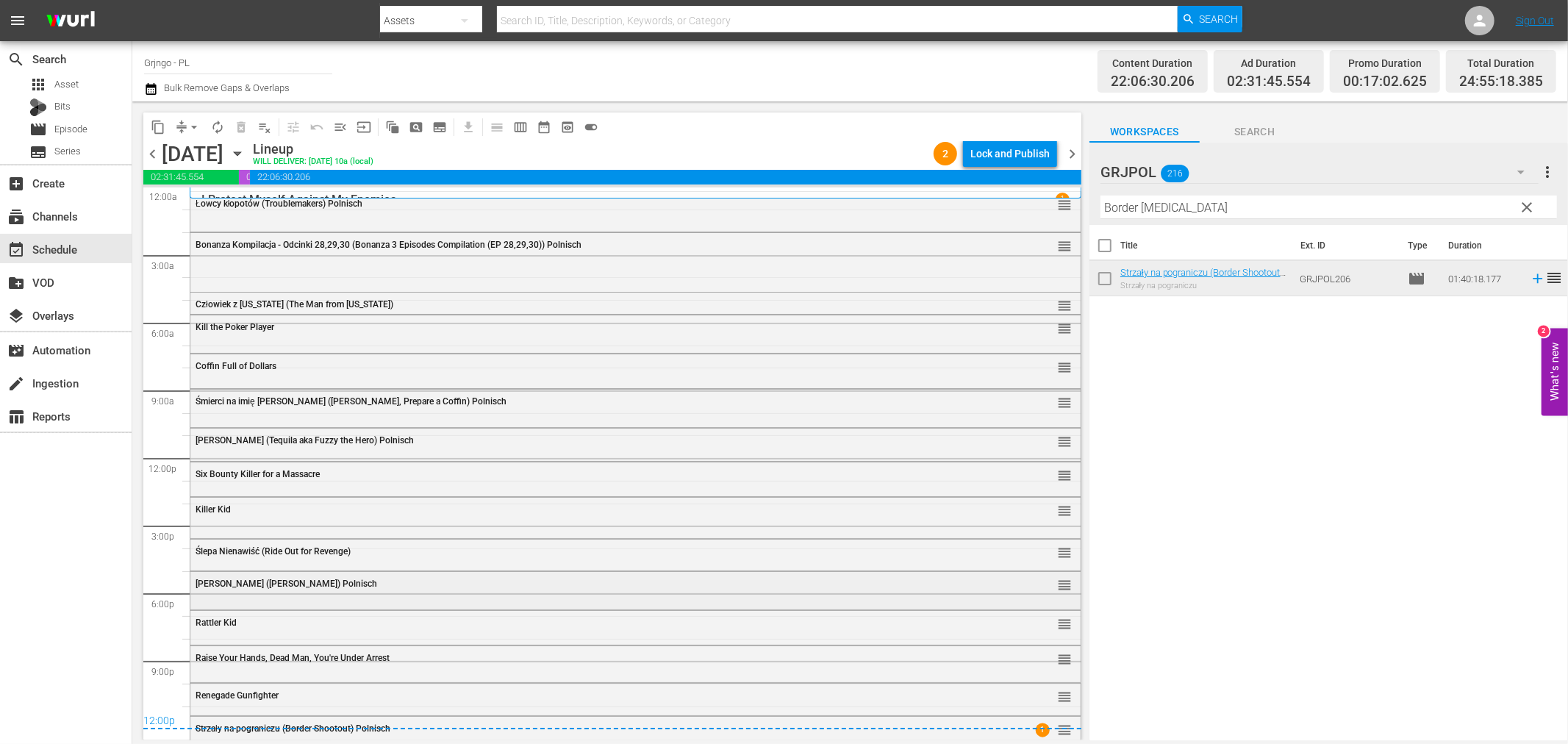
click at [230, 597] on div "[PERSON_NAME] ([PERSON_NAME]) Polnisch reorder" at bounding box center [635, 584] width 890 height 25
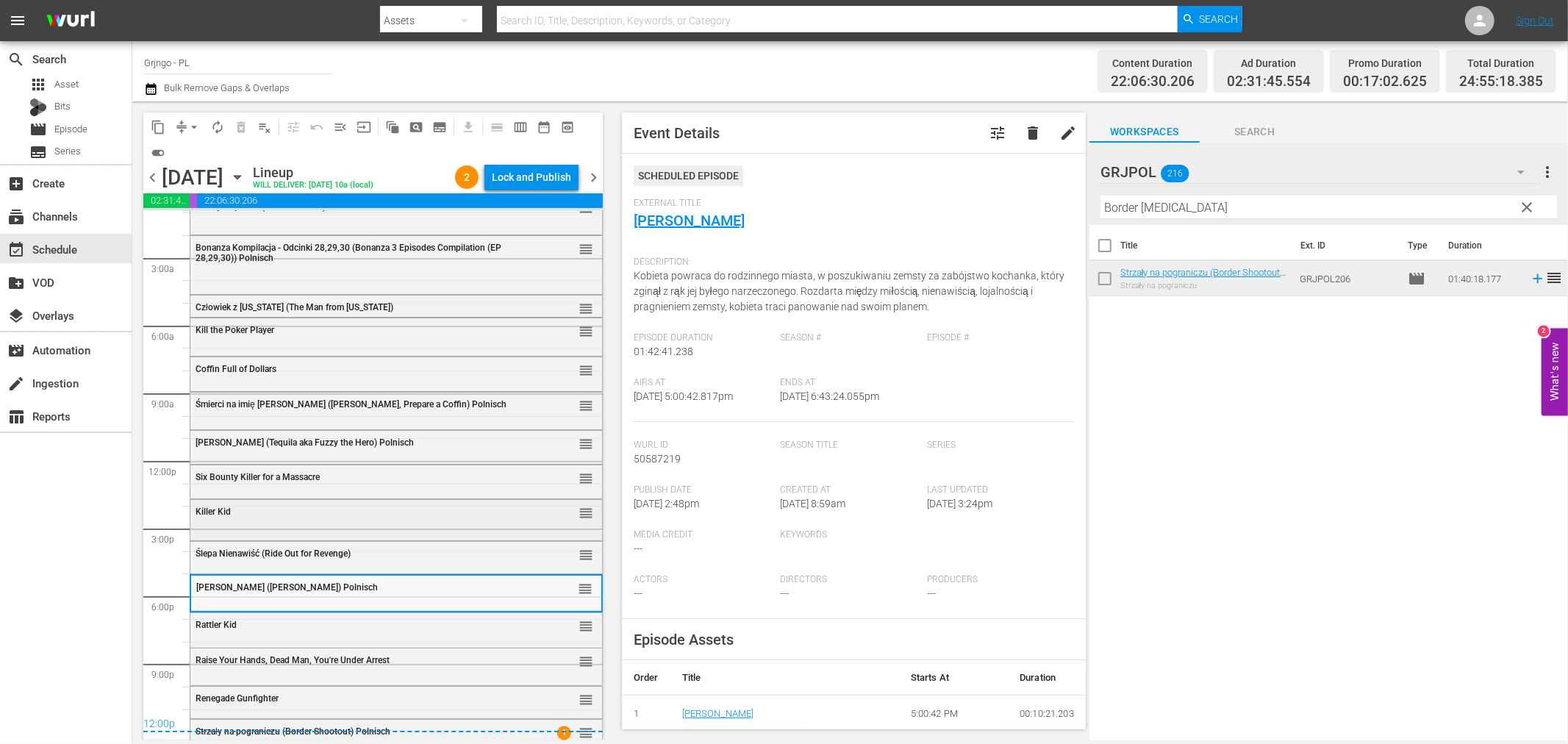
scroll to position [37, 0]
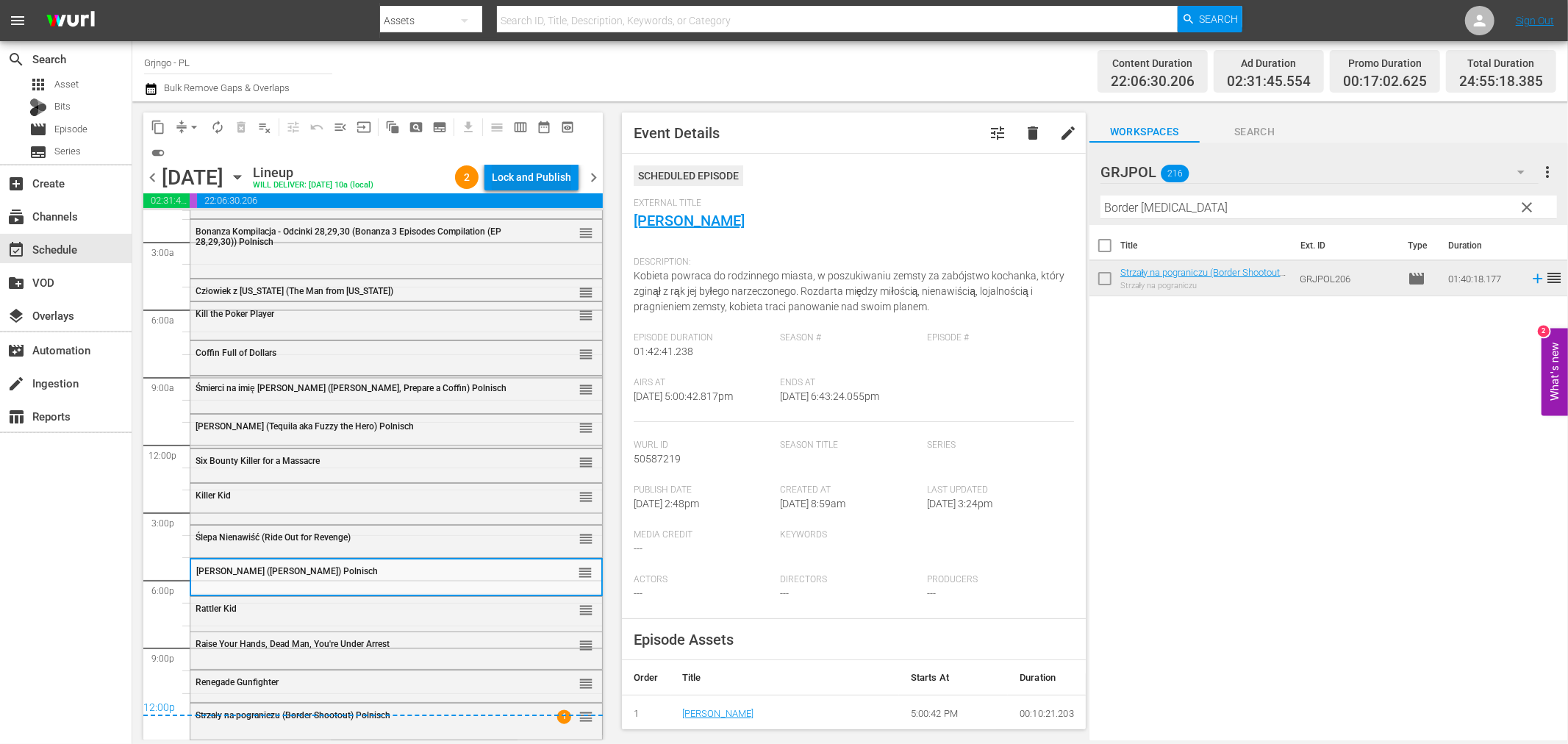
click at [513, 166] on div "Lock and Publish" at bounding box center [531, 177] width 80 height 27
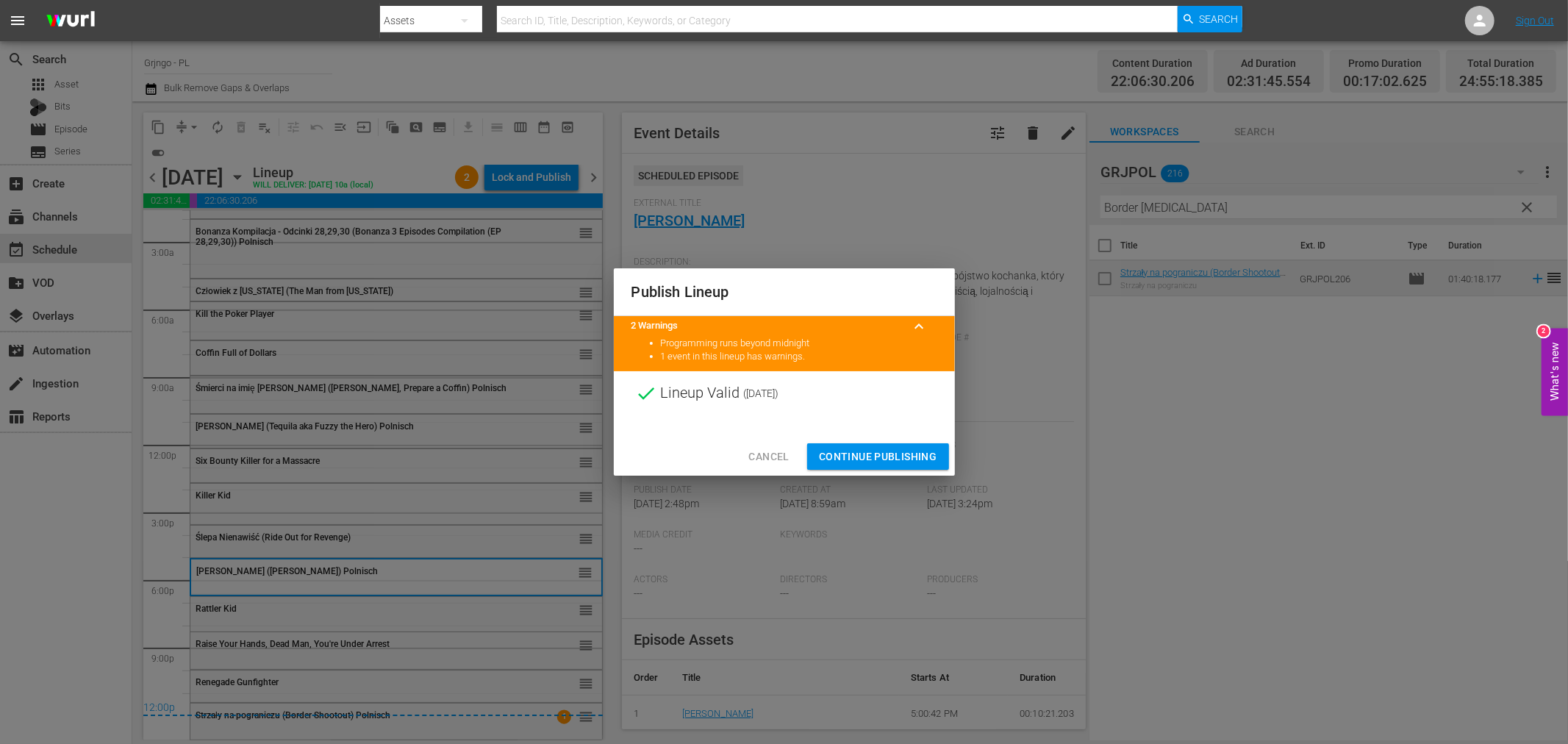
click at [827, 448] on span "Continue Publishing" at bounding box center [877, 456] width 118 height 18
